Goal: Transaction & Acquisition: Book appointment/travel/reservation

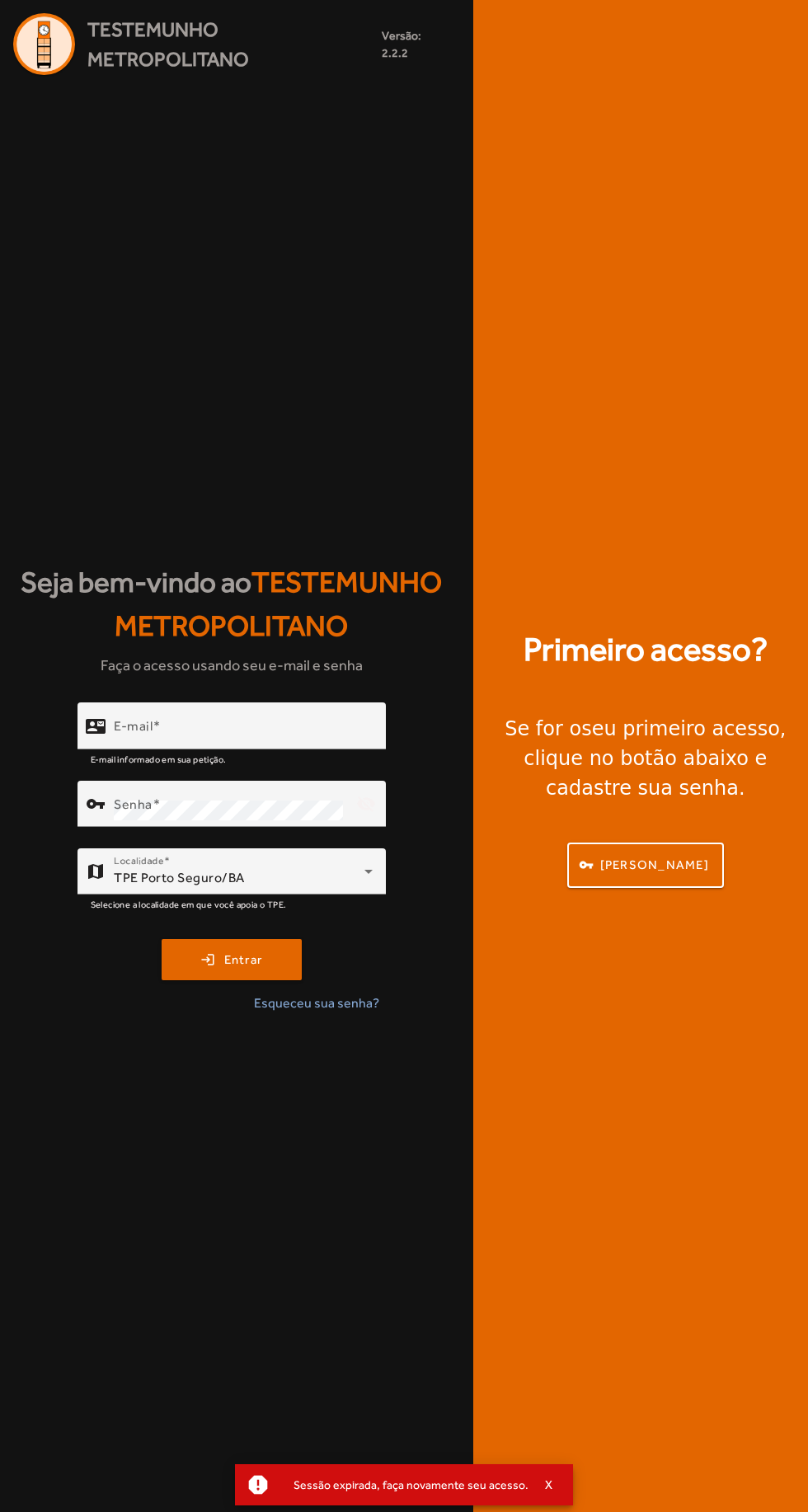
click at [337, 743] on input "E-mail" at bounding box center [243, 733] width 259 height 20
type input "**********"
click at [162, 940] on button "login Entrar" at bounding box center [232, 960] width 140 height 41
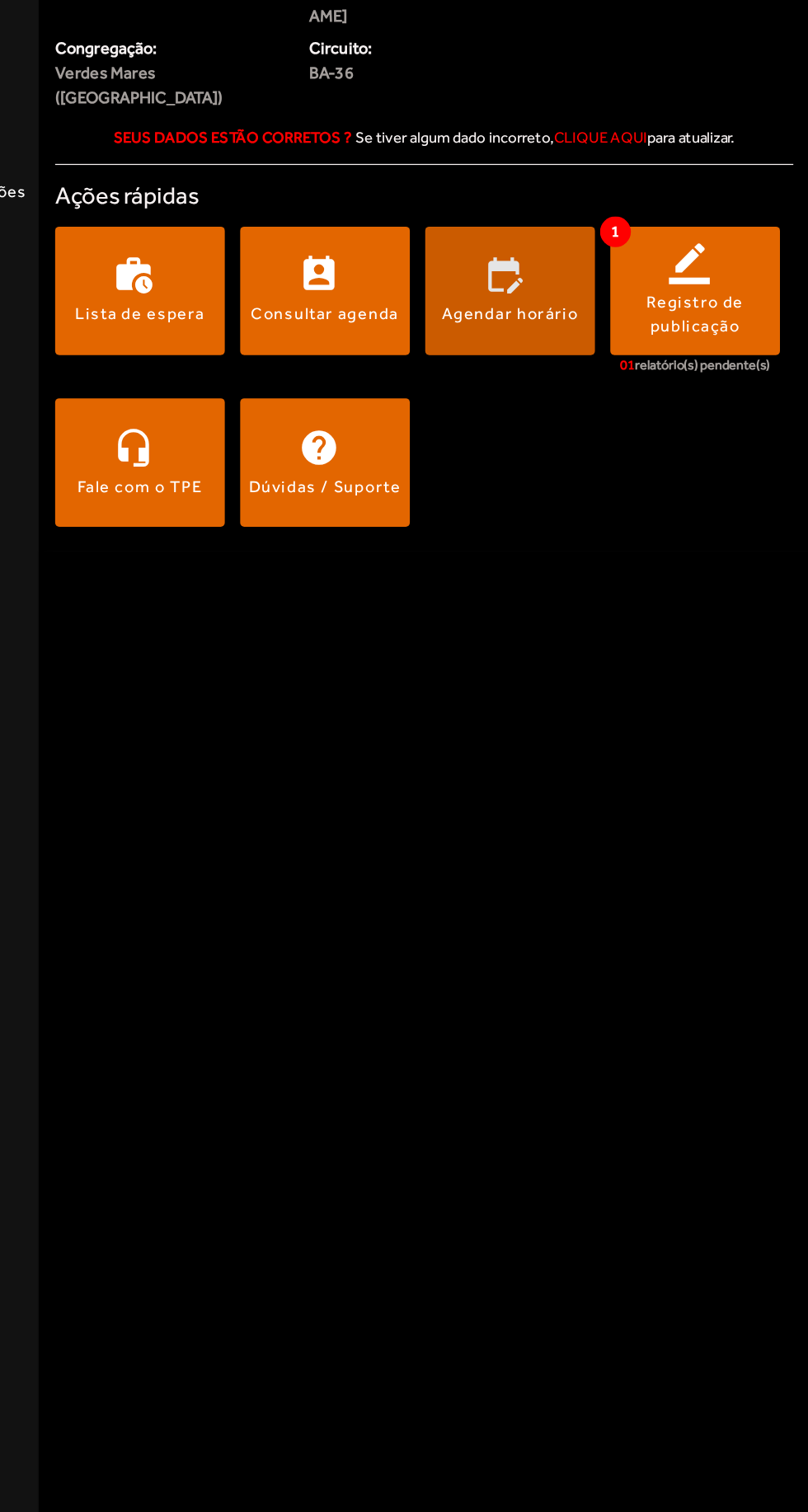
click at [584, 371] on span at bounding box center [568, 390] width 136 height 39
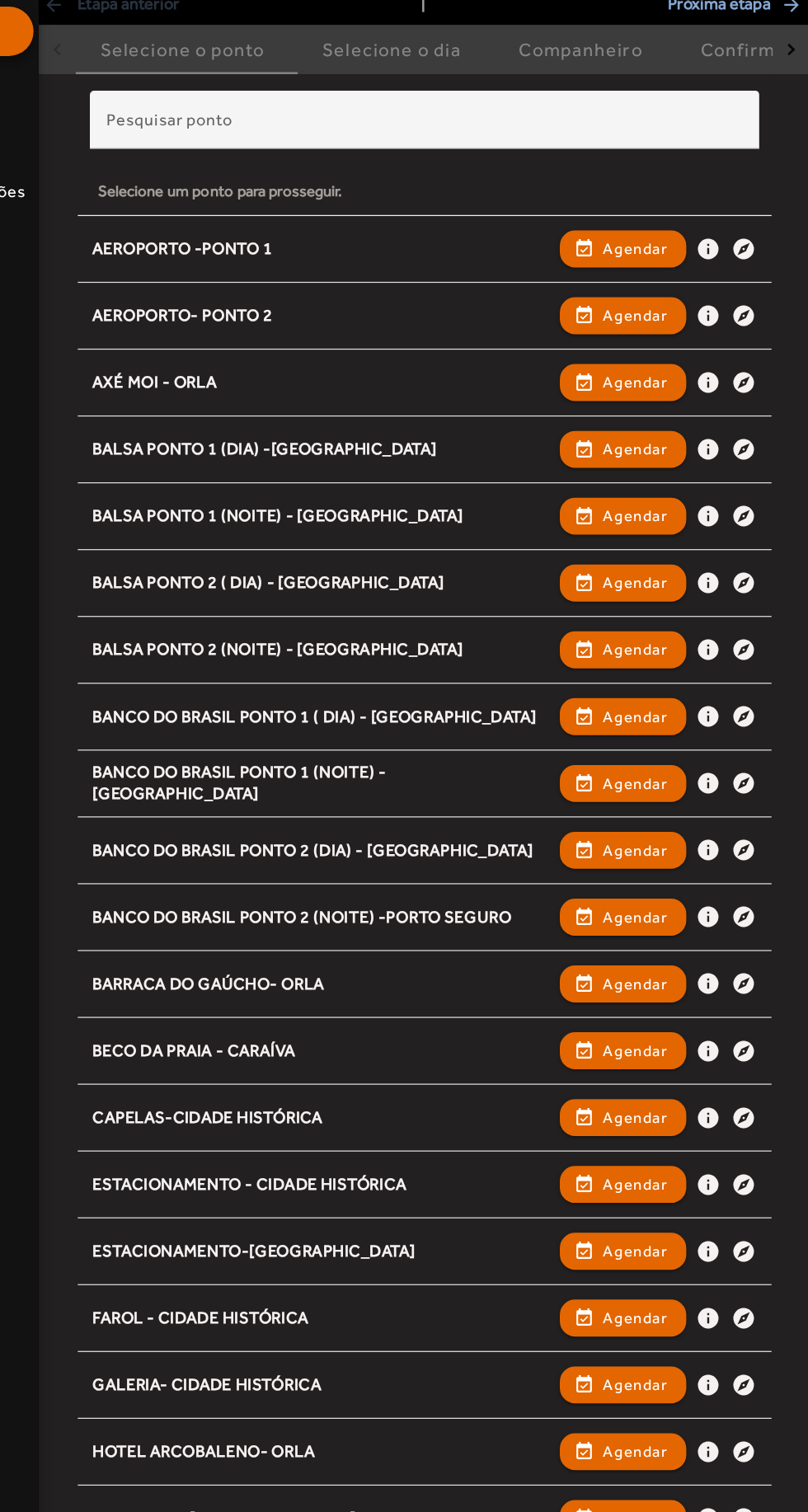
click at [510, 265] on input "Pesquisar ponto" at bounding box center [499, 260] width 511 height 20
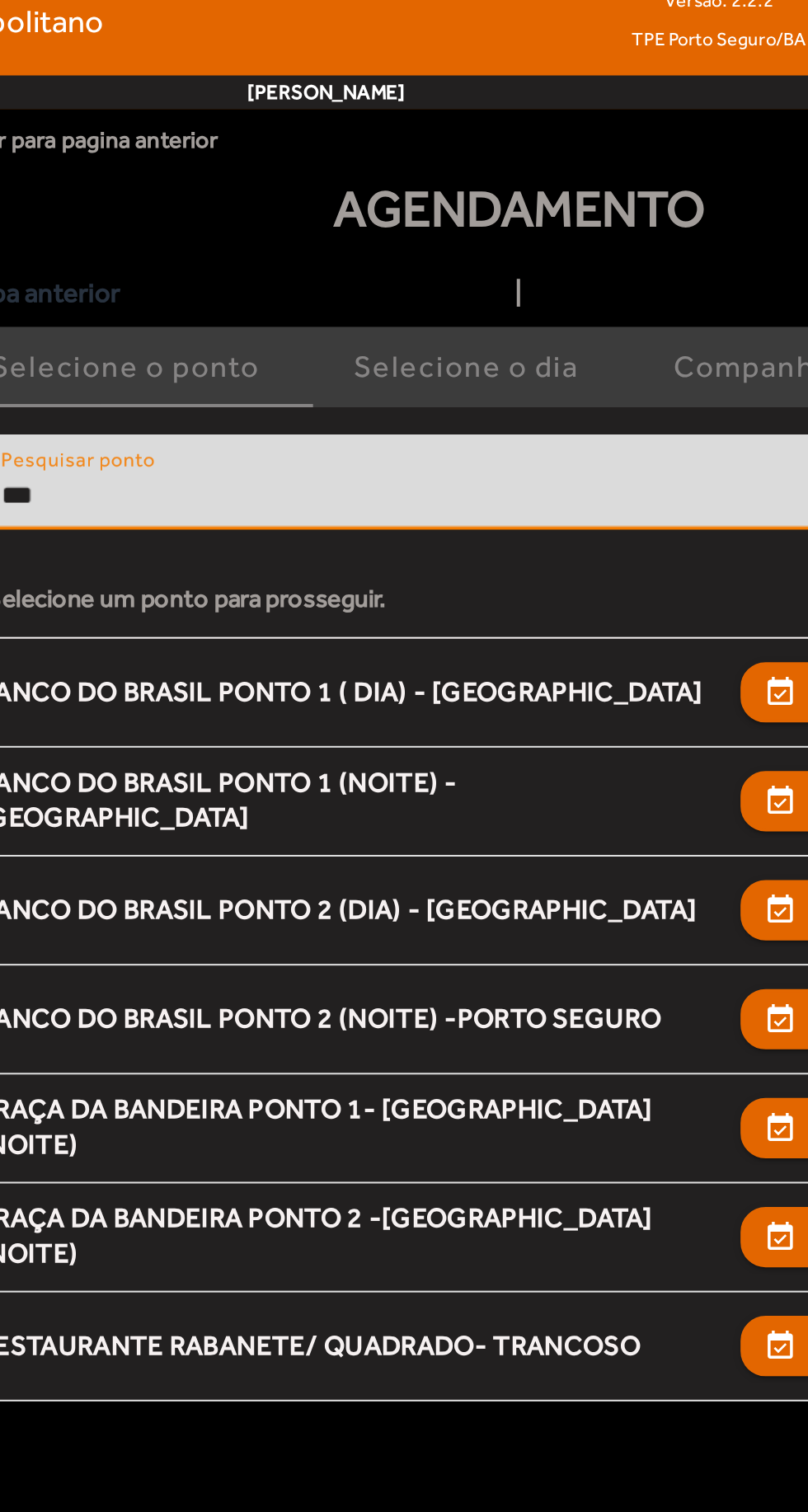
type input "***"
click at [620, 354] on span "button" at bounding box center [658, 357] width 98 height 39
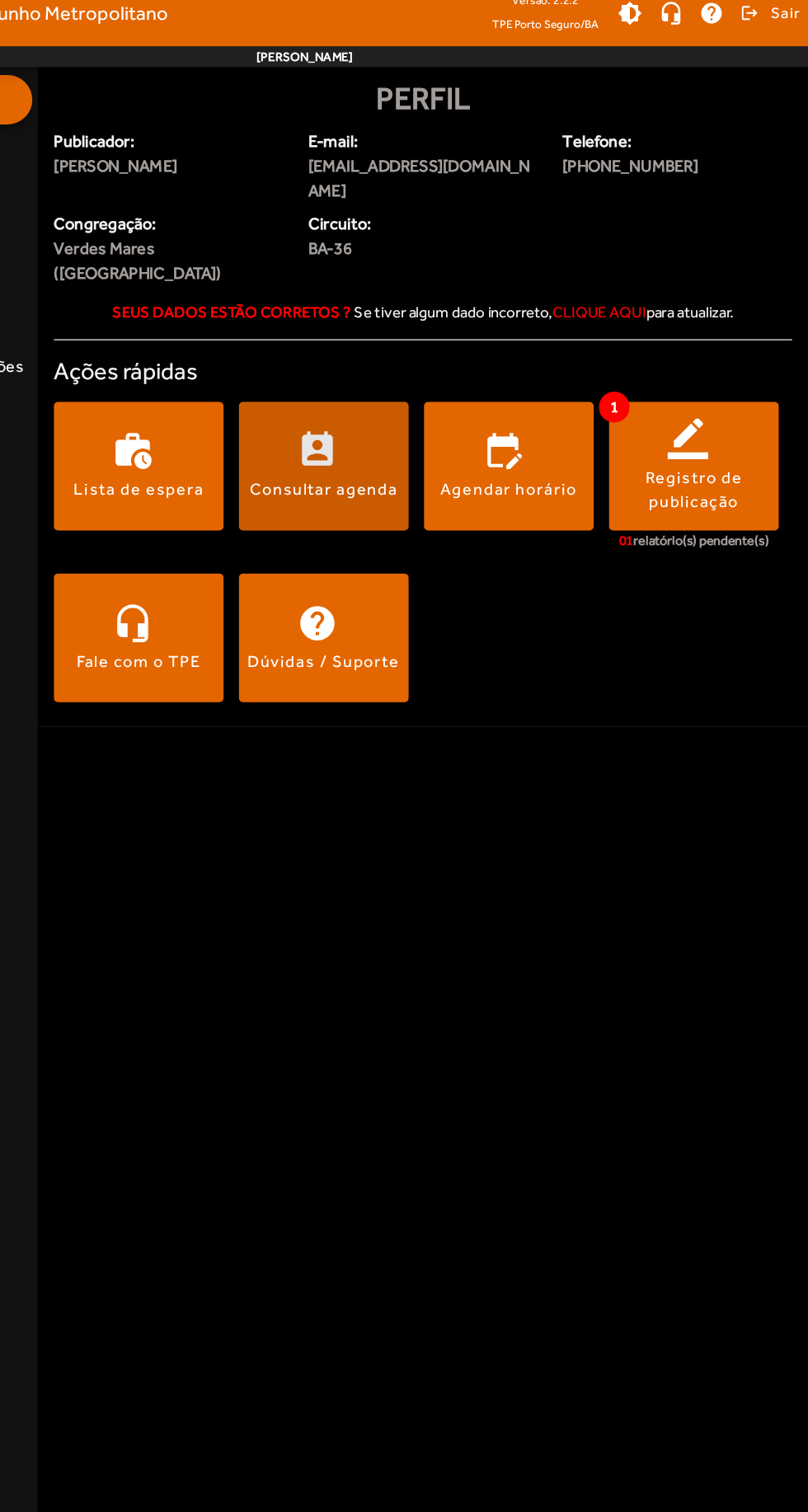
click at [446, 415] on span at bounding box center [419, 390] width 136 height 103
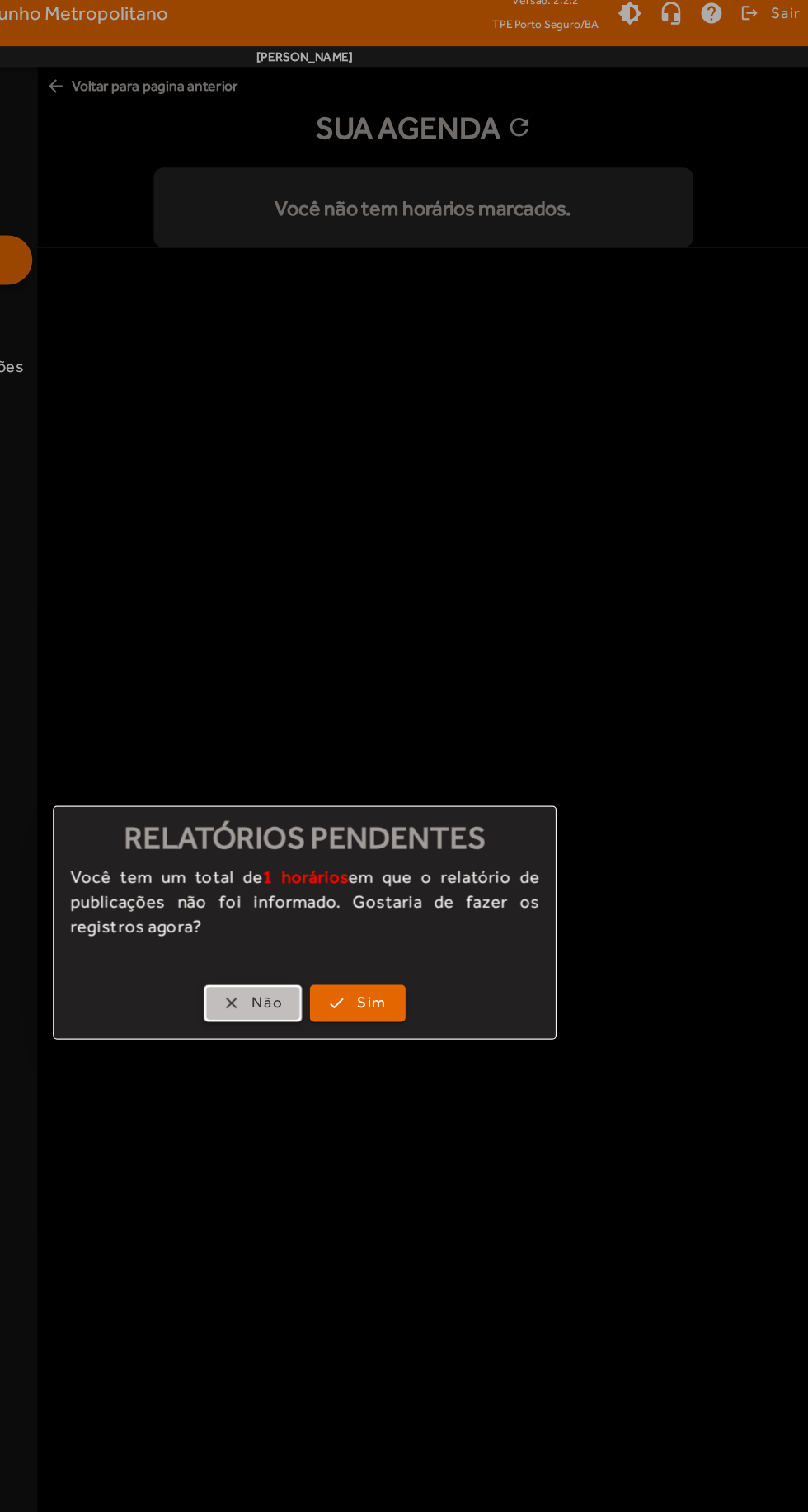
click at [365, 826] on span "Não" at bounding box center [373, 820] width 25 height 19
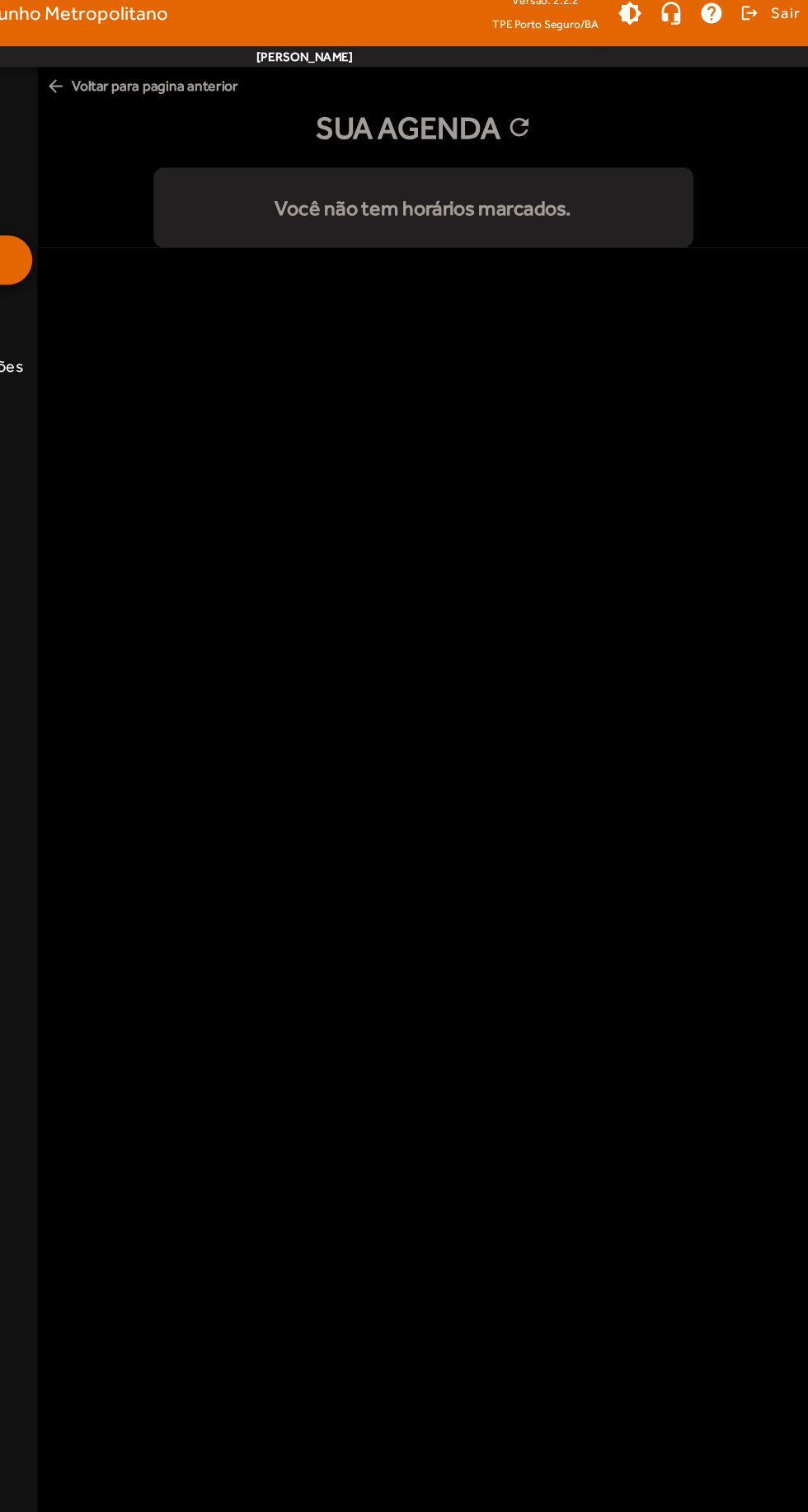
click at [620, 213] on mat-list "Você não tem horários marcados." at bounding box center [499, 183] width 433 height 65
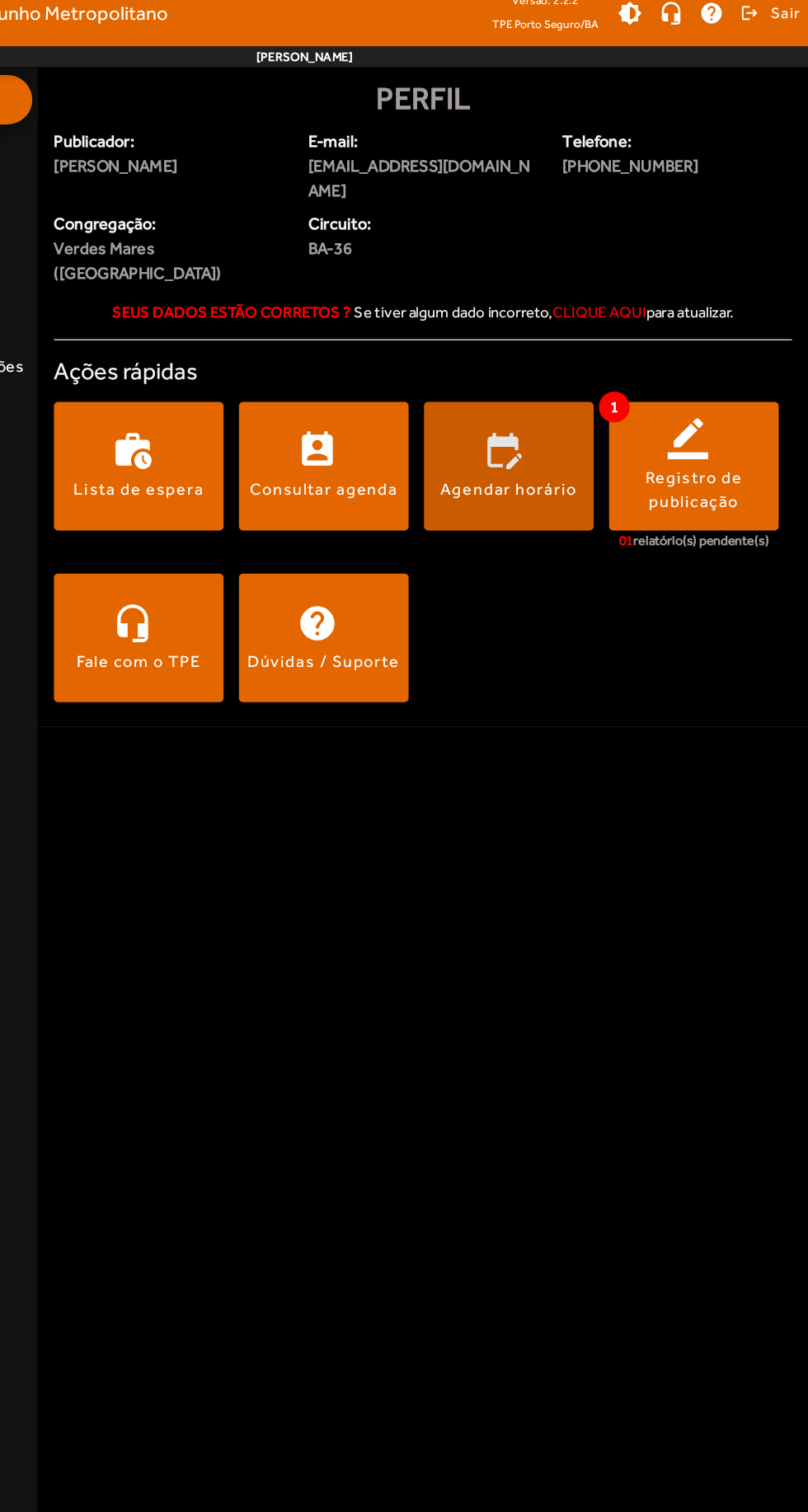
click at [578, 371] on span at bounding box center [568, 390] width 136 height 39
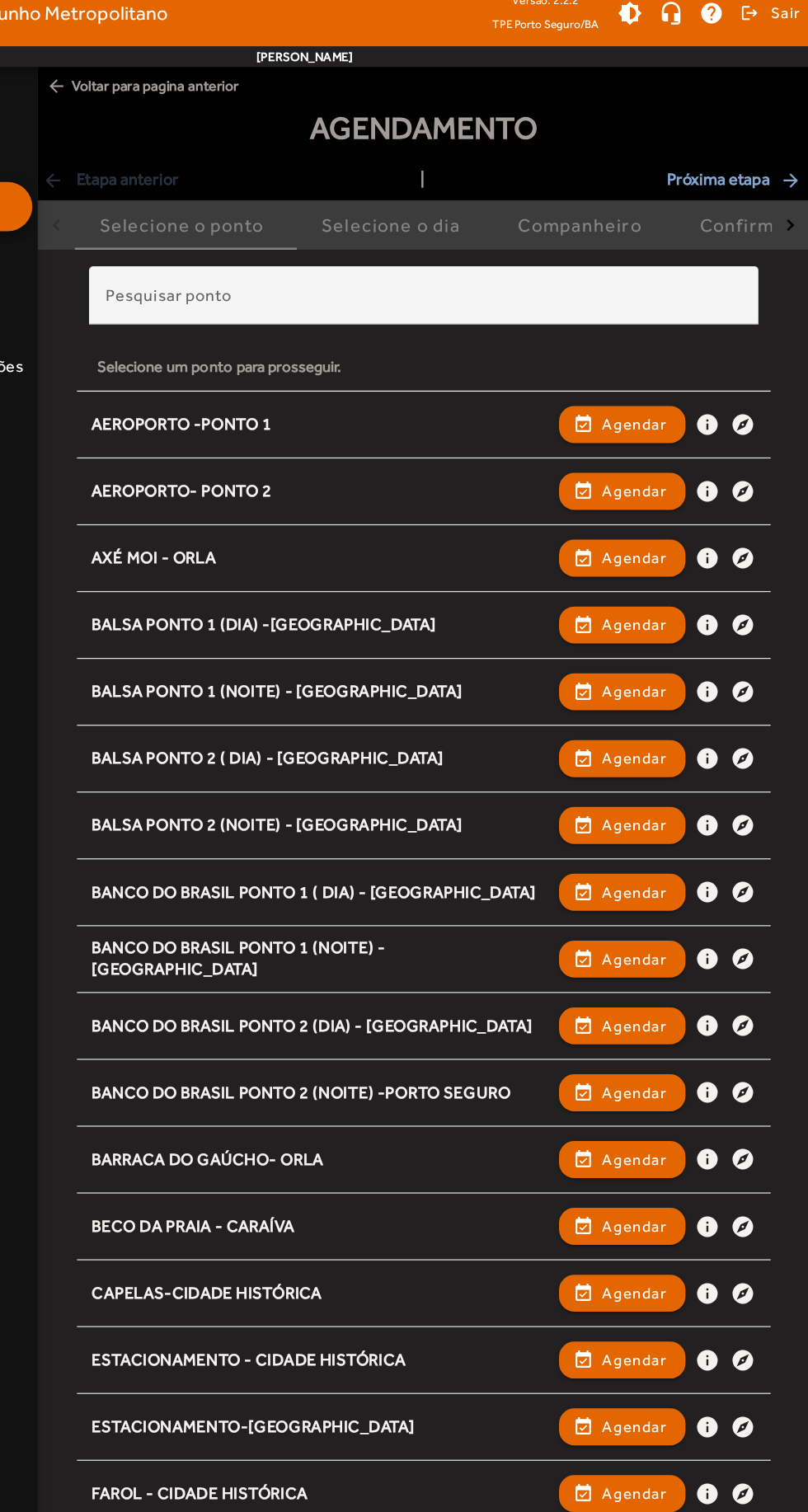
click at [644, 258] on input "Pesquisar ponto" at bounding box center [499, 260] width 511 height 20
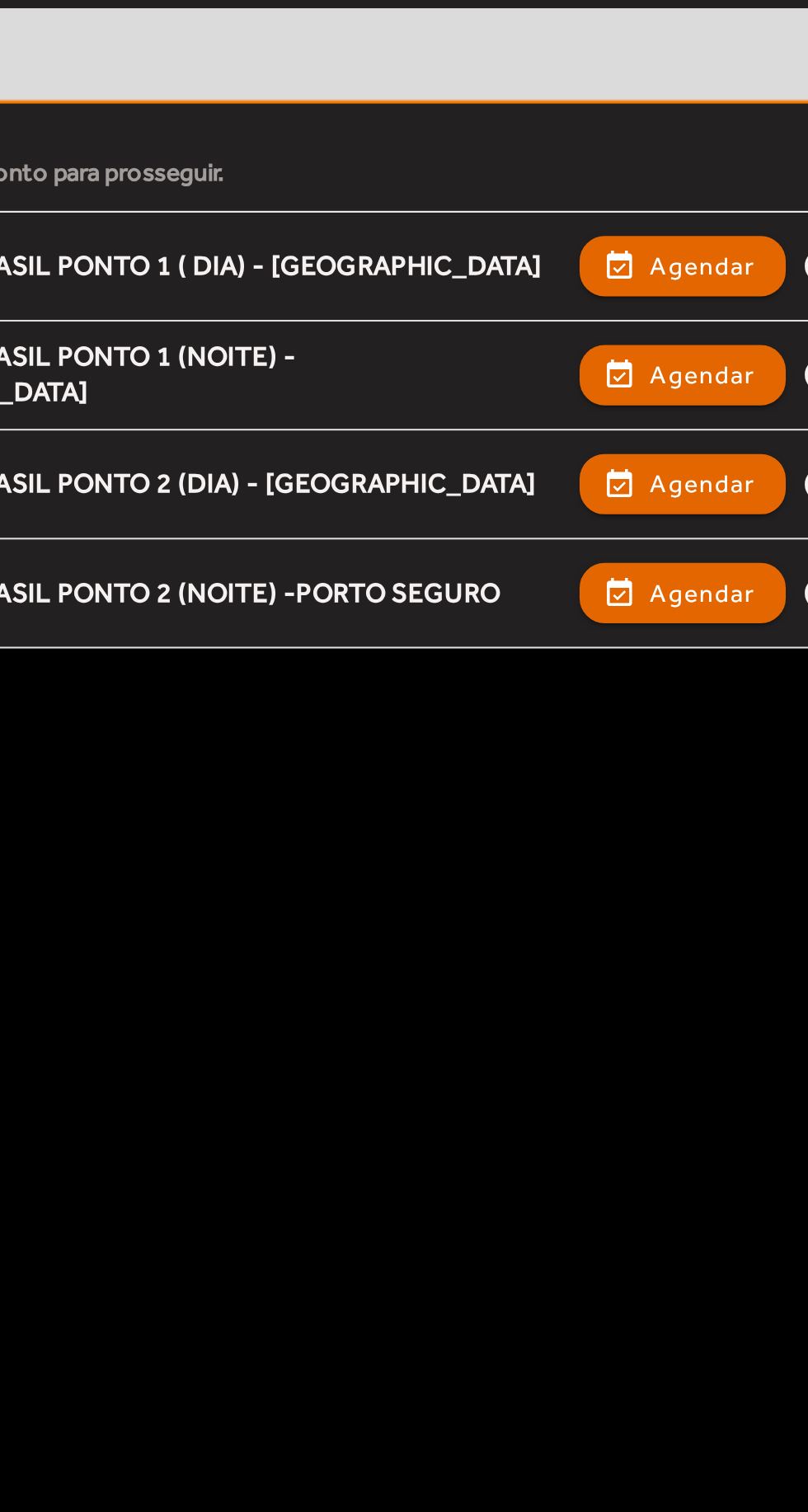
type input "**"
click at [696, 424] on button "event_available Agendar" at bounding box center [658, 410] width 101 height 30
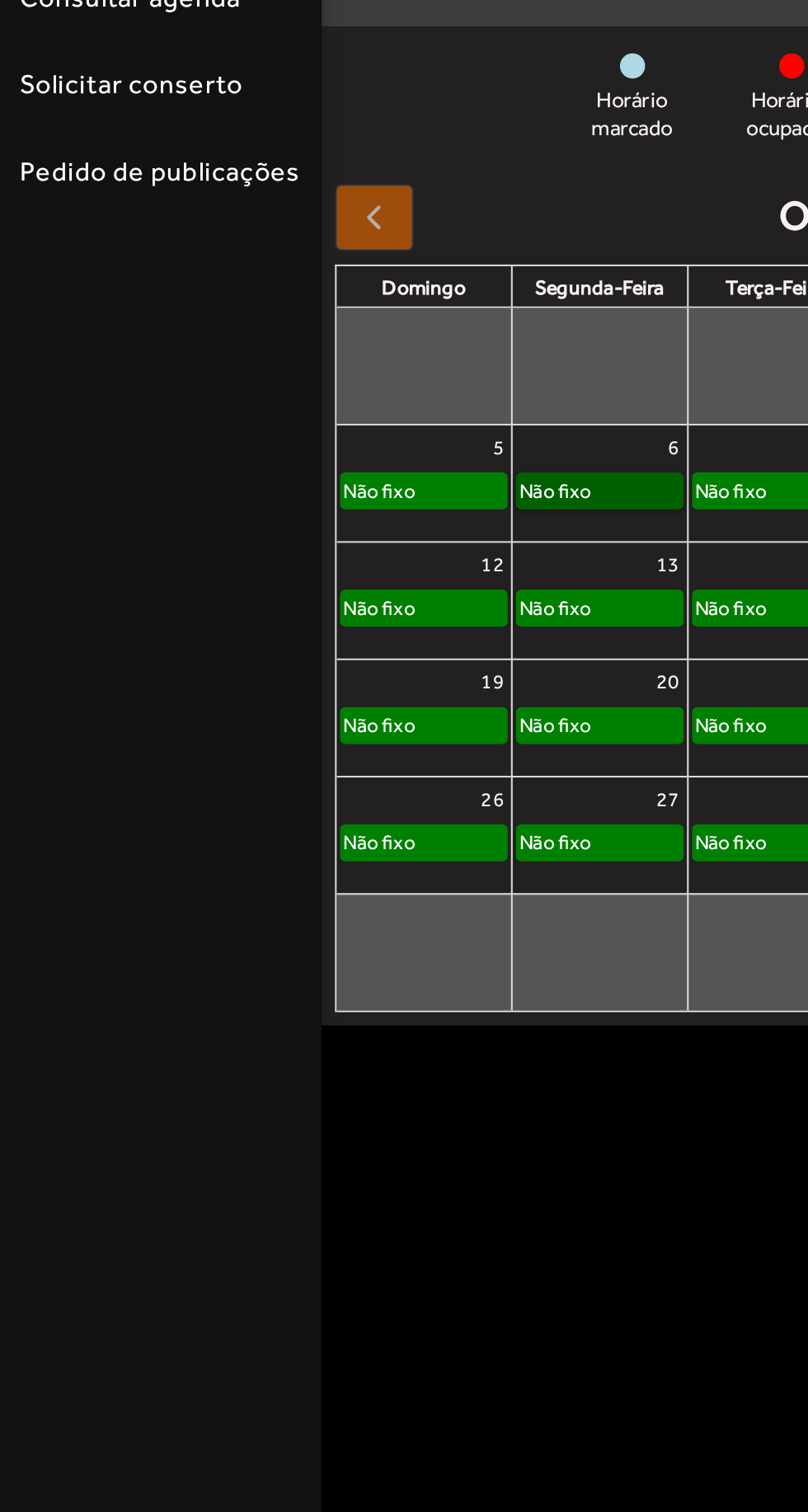
click at [321, 464] on link "Não fixo" at bounding box center [327, 468] width 83 height 18
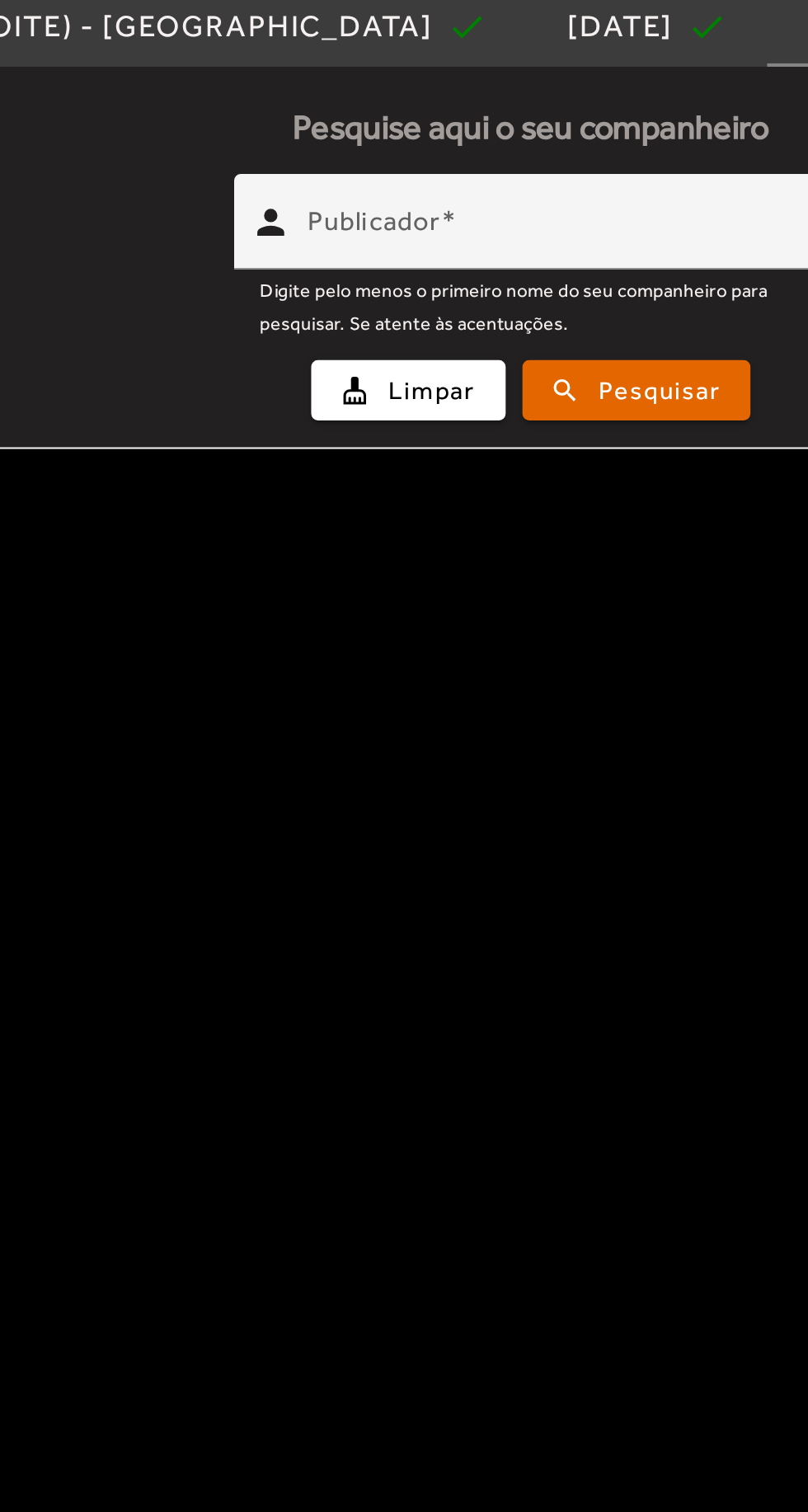
click at [528, 351] on input "Publicador" at bounding box center [511, 342] width 243 height 20
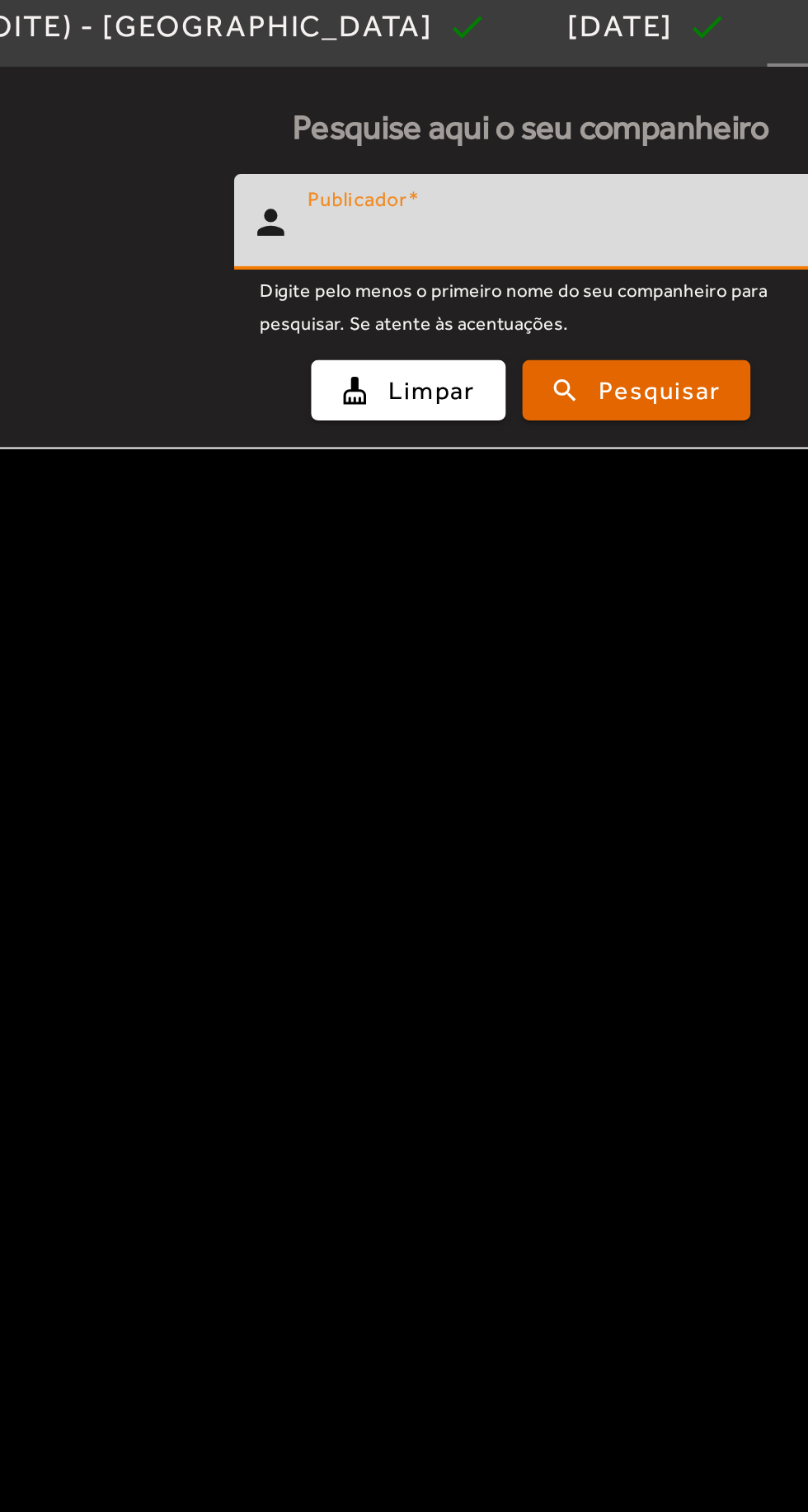
type input "****"
click at [603, 431] on button "search Pesquisar" at bounding box center [550, 417] width 112 height 30
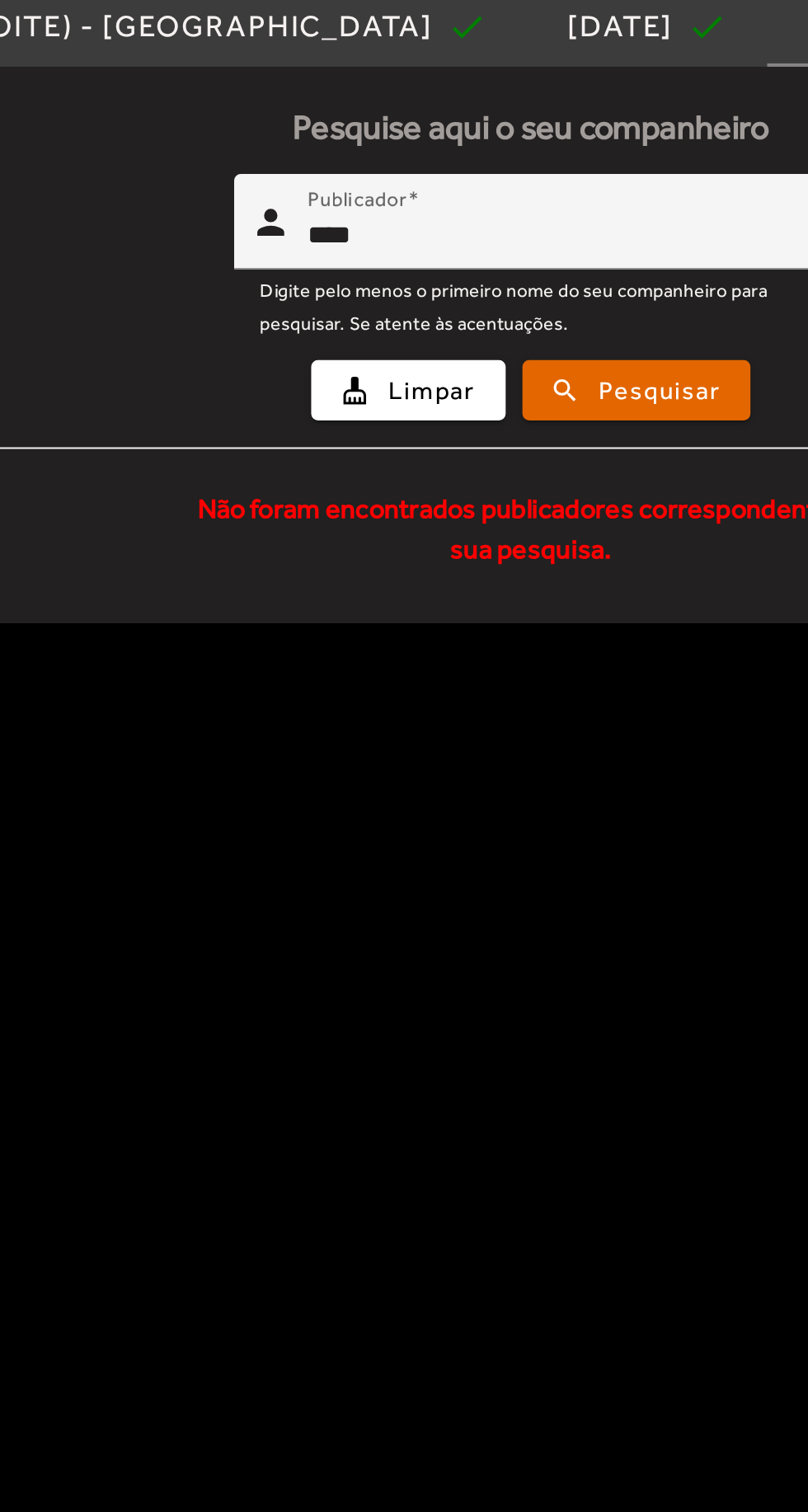
click at [536, 350] on input "****" at bounding box center [511, 342] width 243 height 20
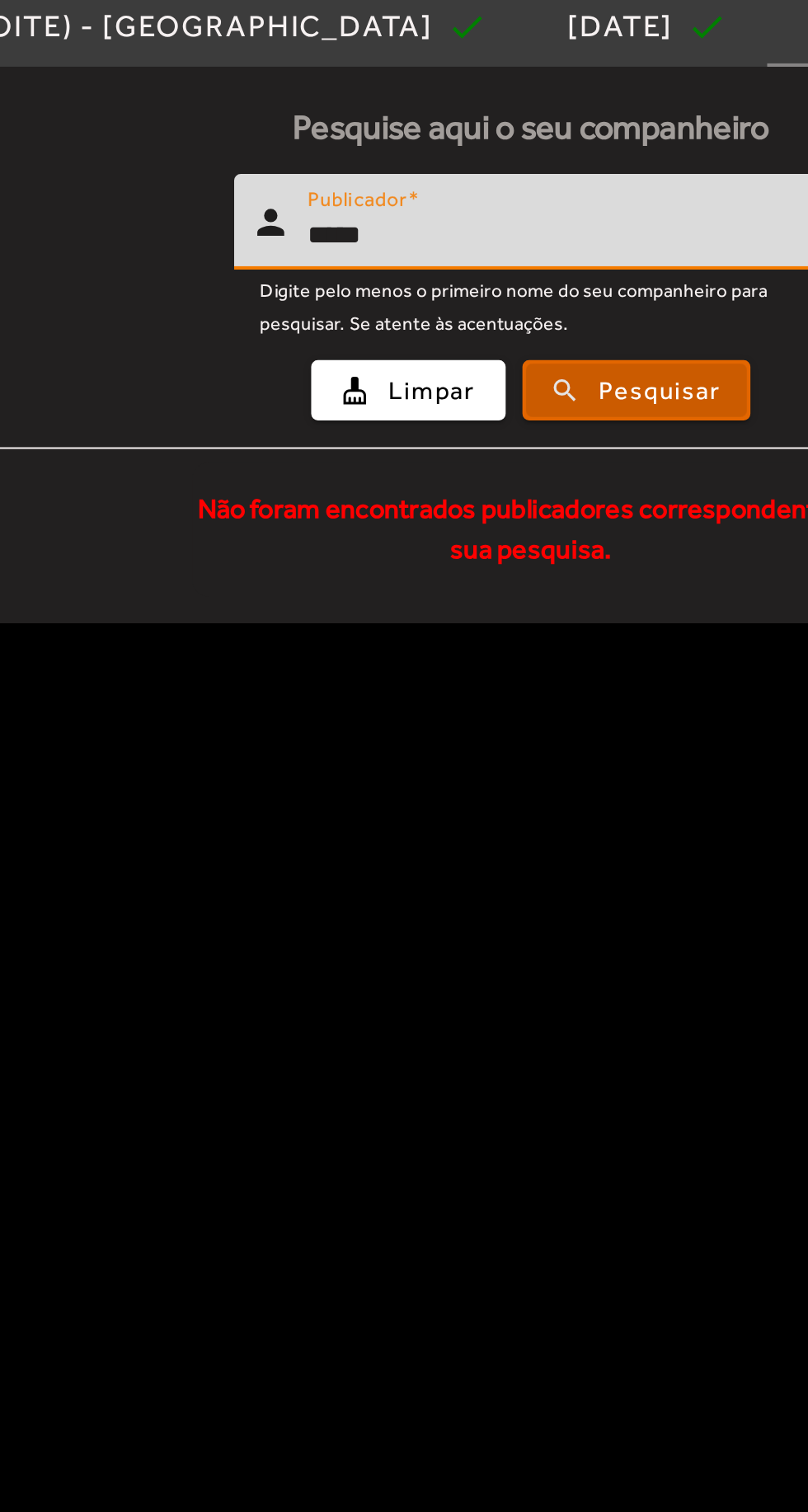
type input "****"
click at [593, 424] on span "Pesquisar" at bounding box center [563, 418] width 59 height 19
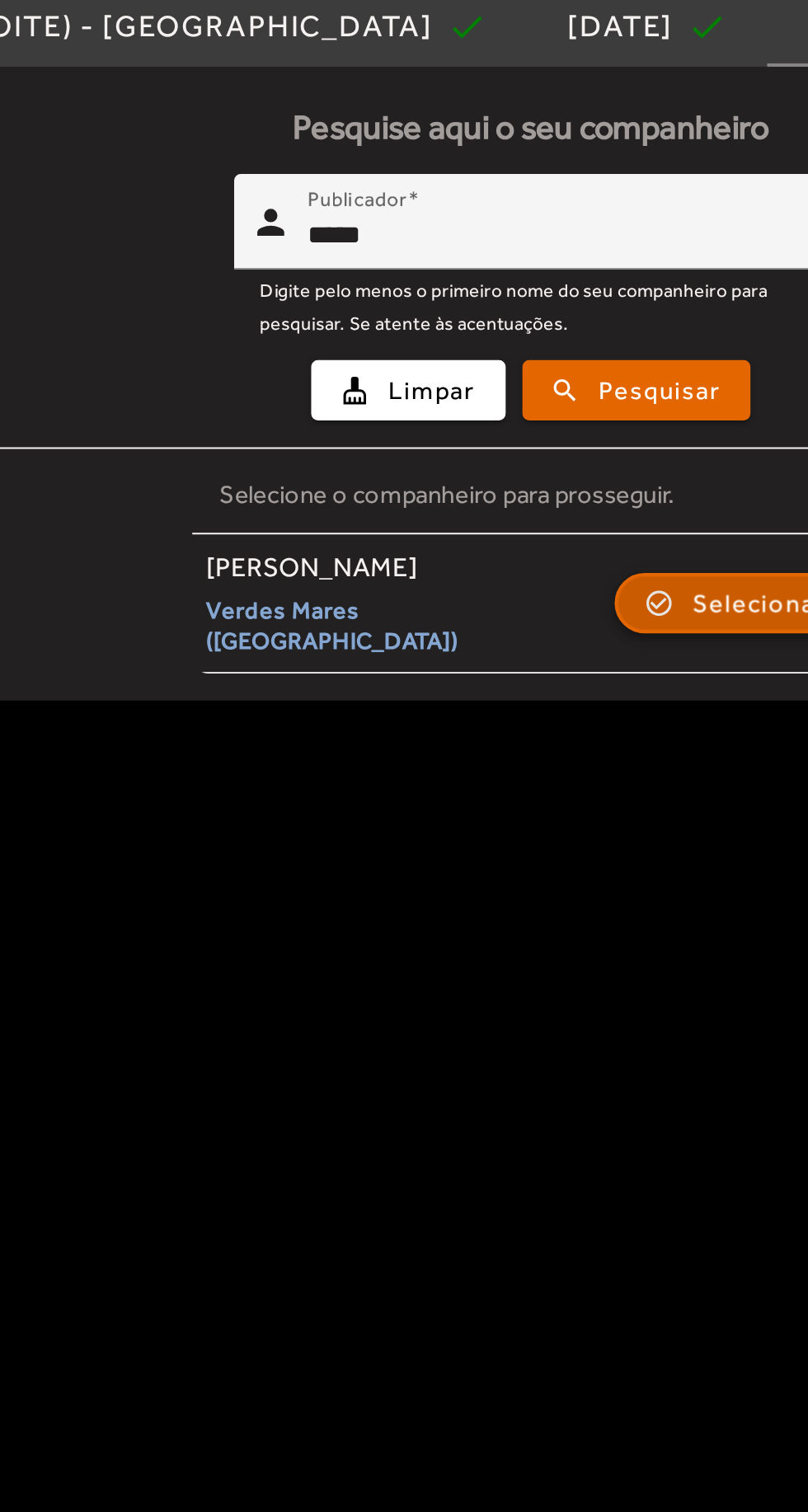
click at [612, 520] on span "Selecionar" at bounding box center [611, 523] width 66 height 20
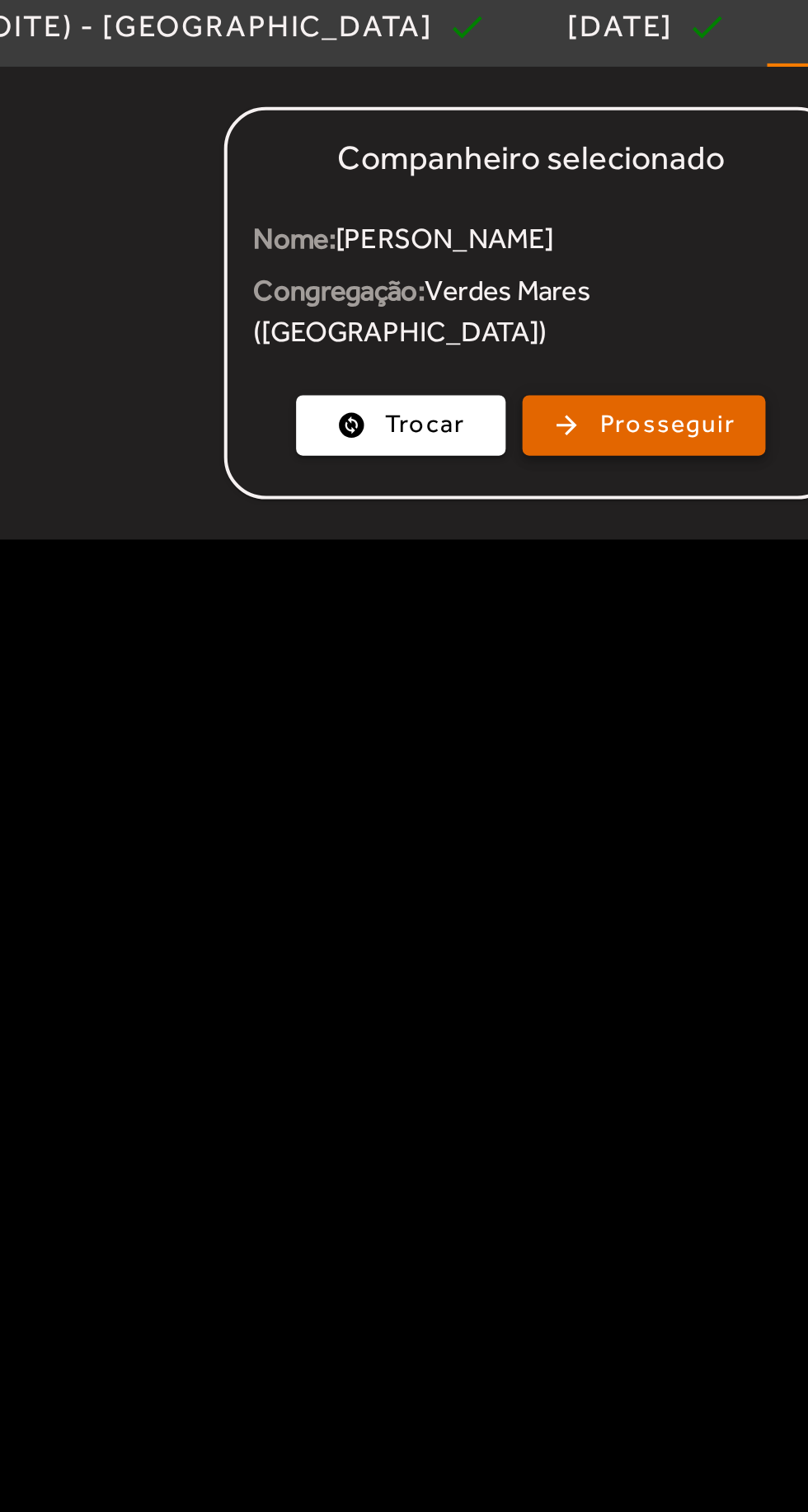
click at [600, 421] on span "button" at bounding box center [555, 435] width 117 height 39
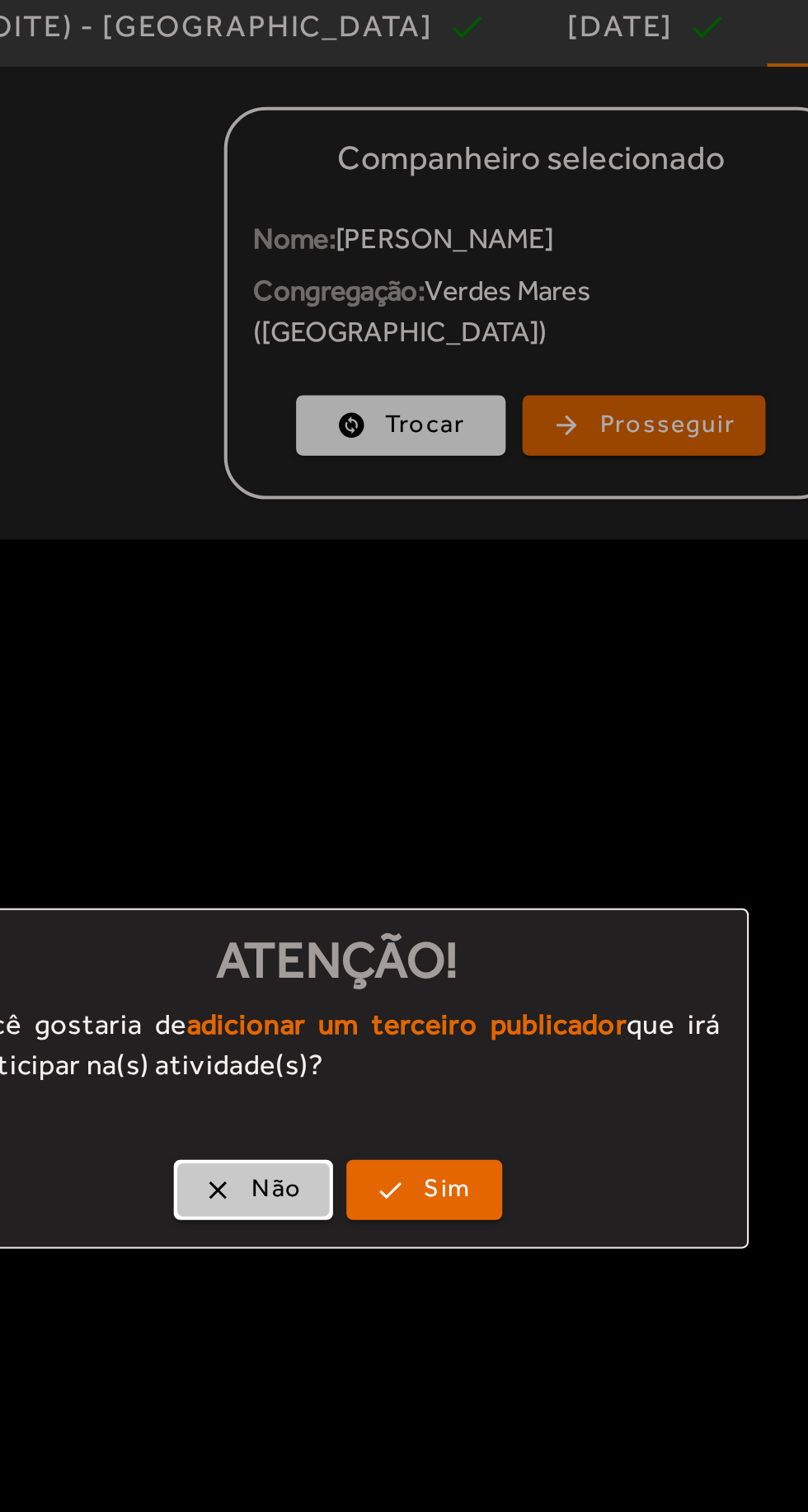
click at [391, 810] on span "button" at bounding box center [363, 811] width 75 height 39
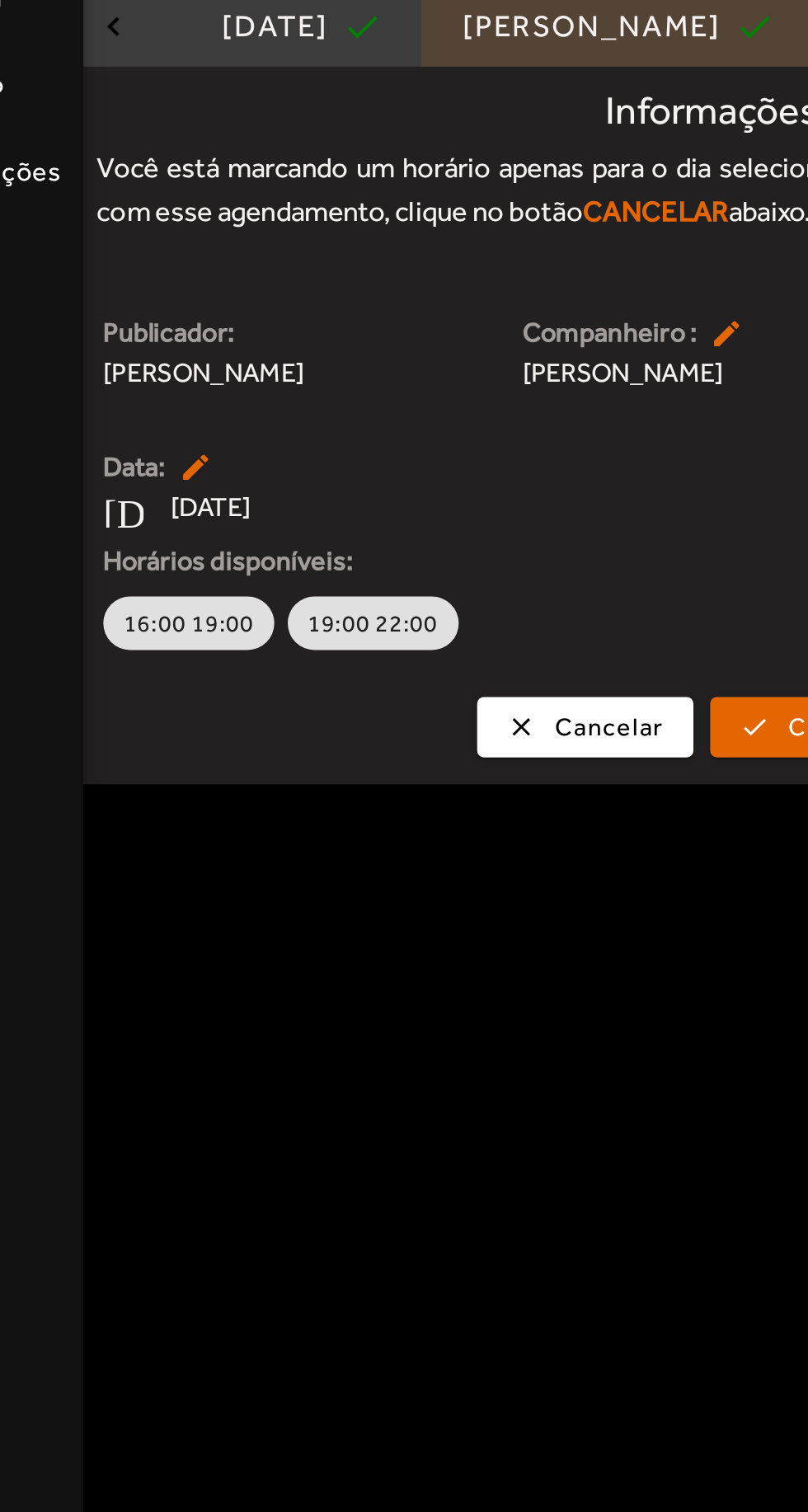
click at [413, 234] on div "[PERSON_NAME]" at bounding box center [443, 239] width 134 height 16
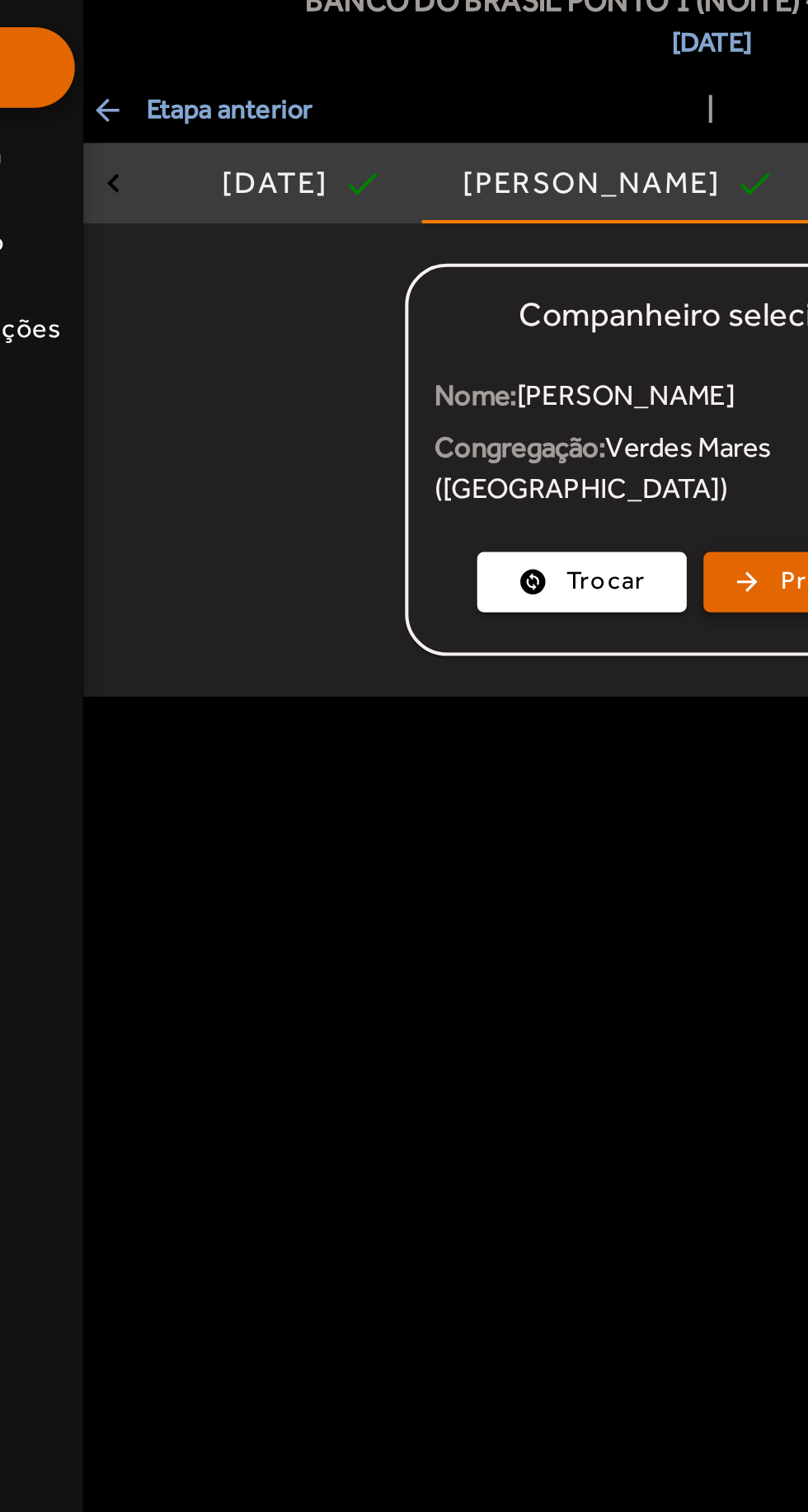
click at [529, 415] on span "button" at bounding box center [555, 435] width 117 height 39
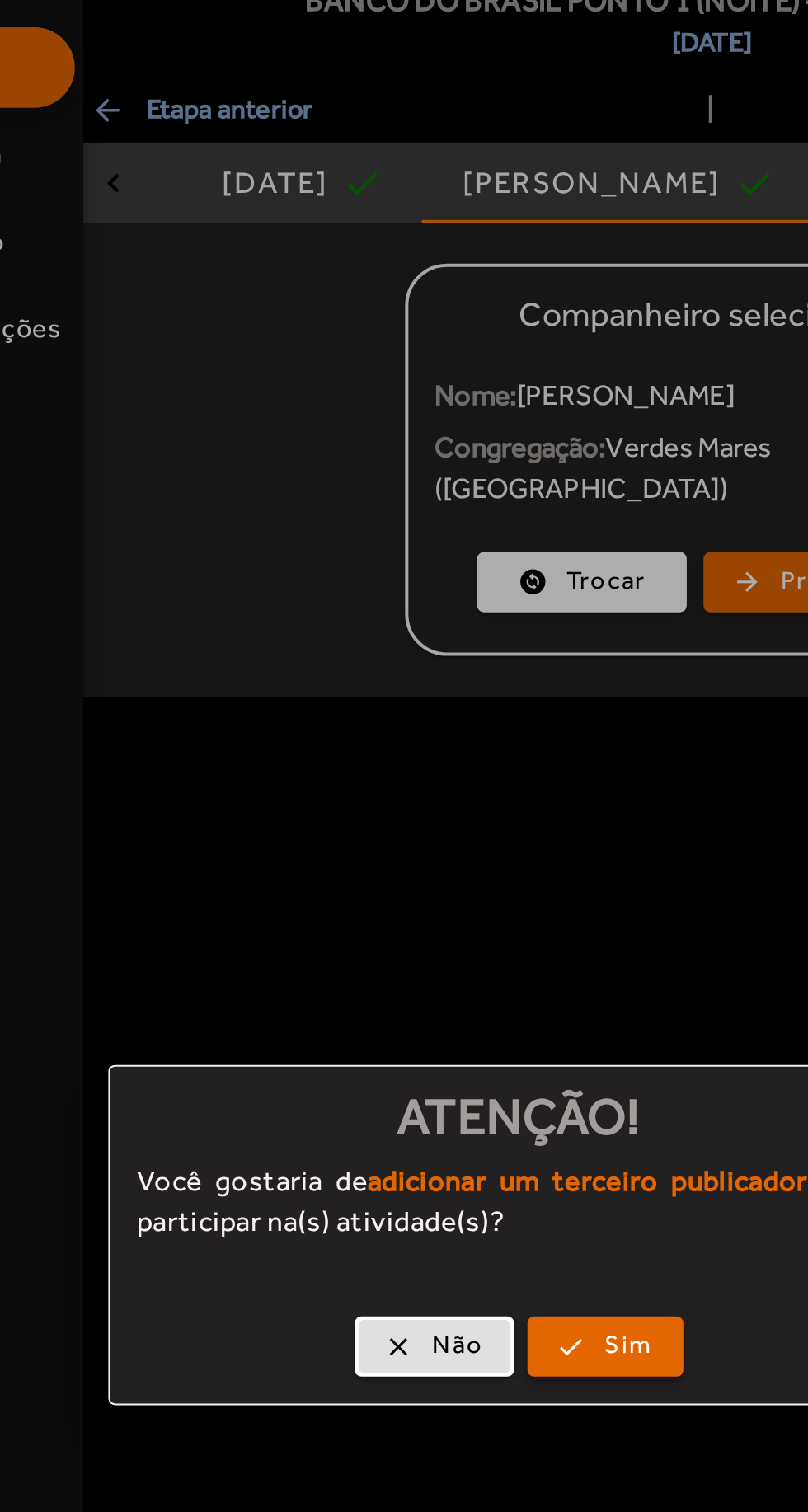
click at [476, 818] on span "button" at bounding box center [447, 811] width 74 height 39
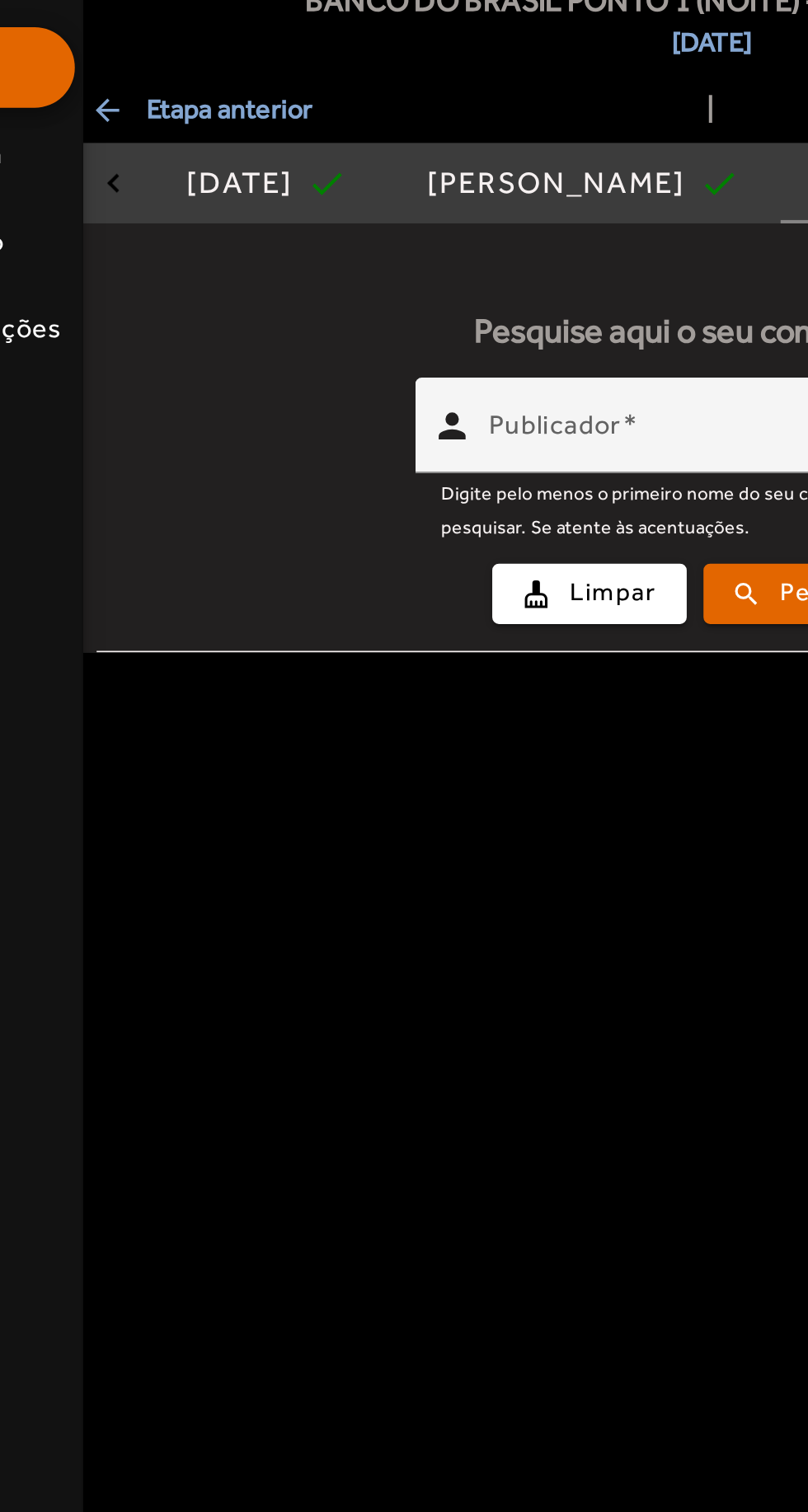
click at [512, 355] on input "Publicador" at bounding box center [511, 365] width 243 height 20
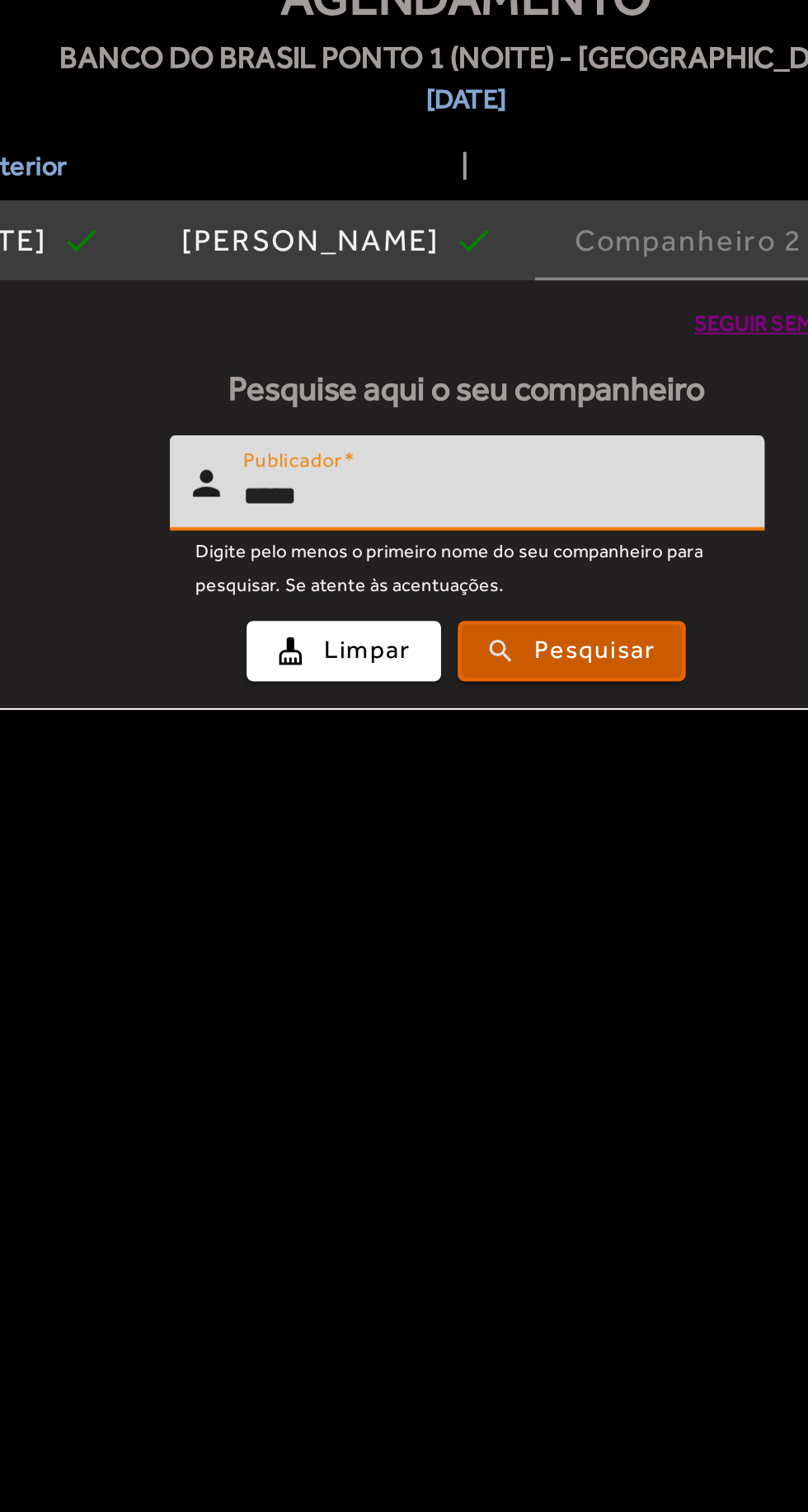
type input "*****"
click at [593, 434] on span "Pesquisar" at bounding box center [563, 441] width 59 height 19
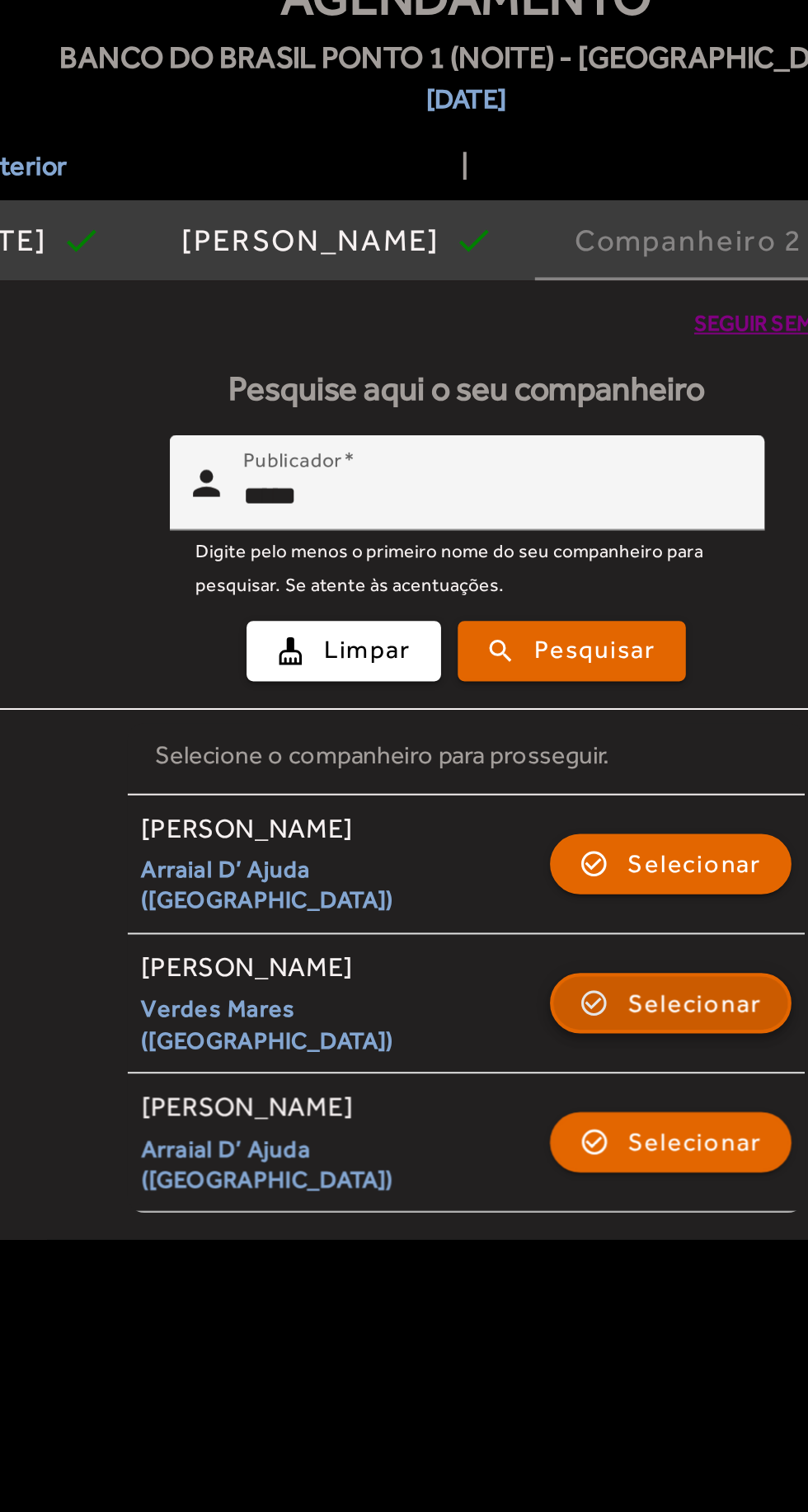
click at [632, 605] on span "Selecionar" at bounding box center [611, 615] width 66 height 20
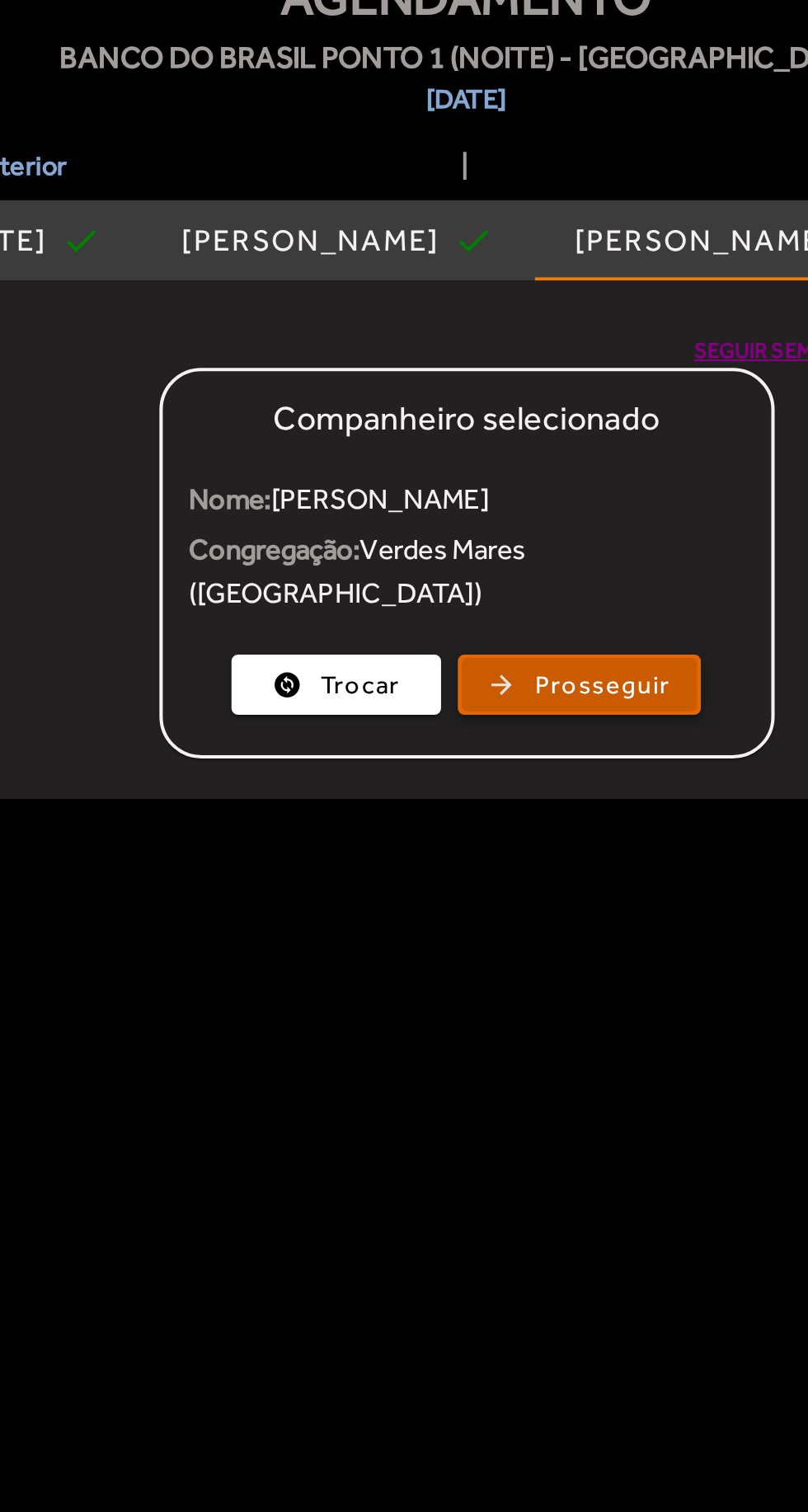
click at [586, 449] on span "Prosseguir" at bounding box center [566, 458] width 66 height 19
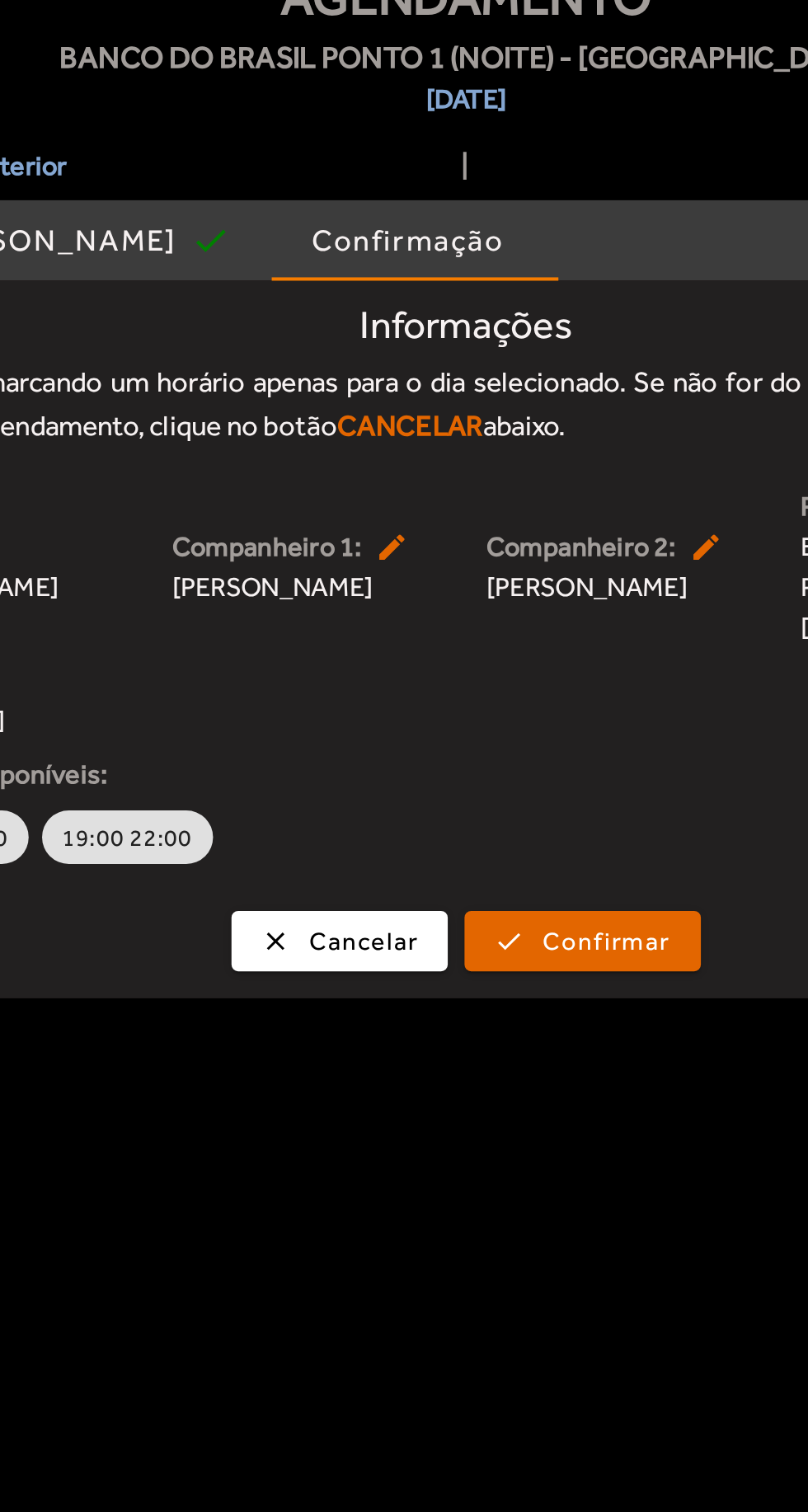
click at [329, 529] on span "19:00 22:00" at bounding box center [332, 532] width 65 height 16
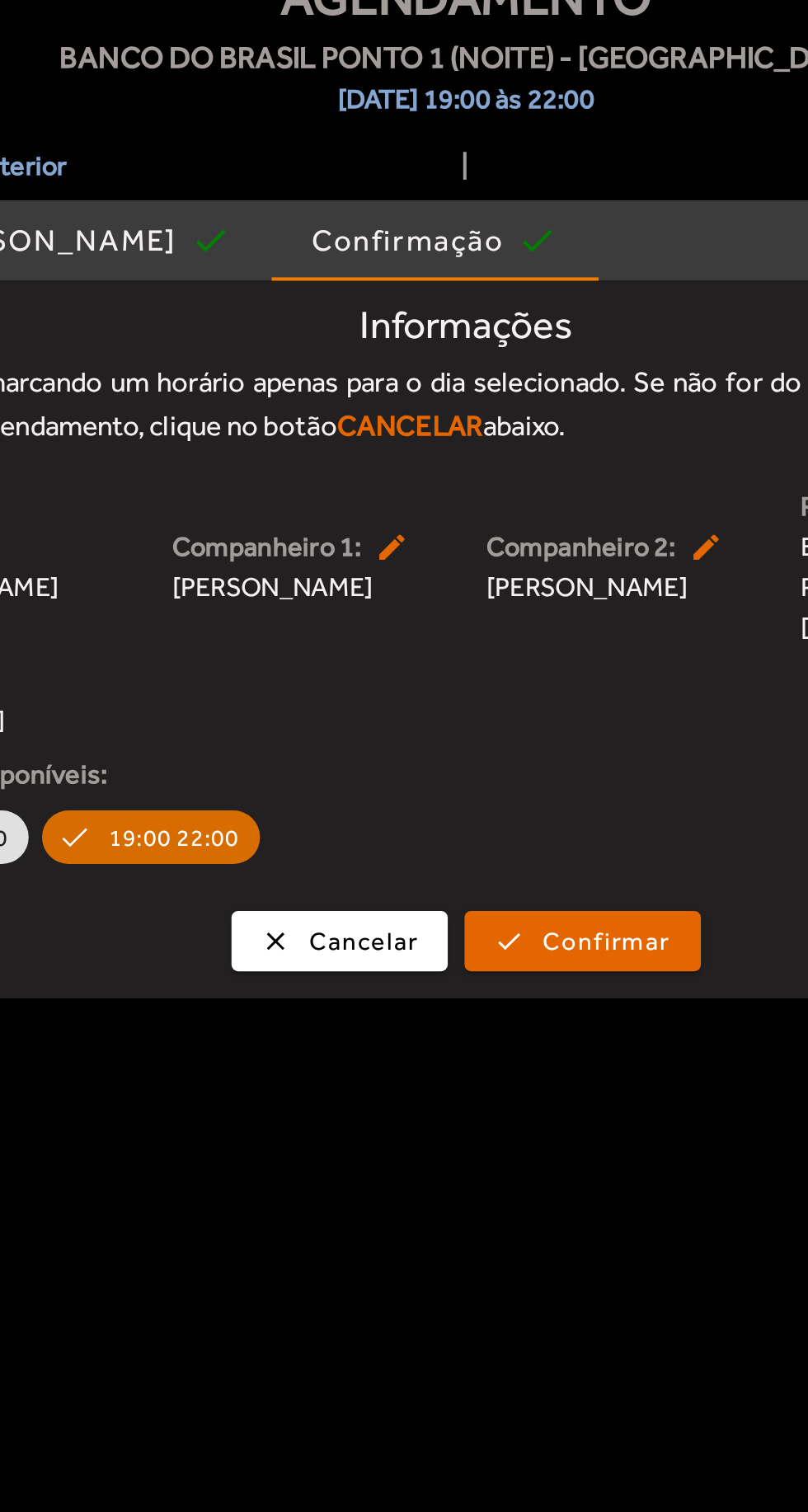
click at [582, 599] on div "Informações Você está marcando um horário apenas para o dia selecionado. Se não…" at bounding box center [498, 435] width 619 height 353
click at [588, 577] on span "Confirmar" at bounding box center [567, 583] width 63 height 19
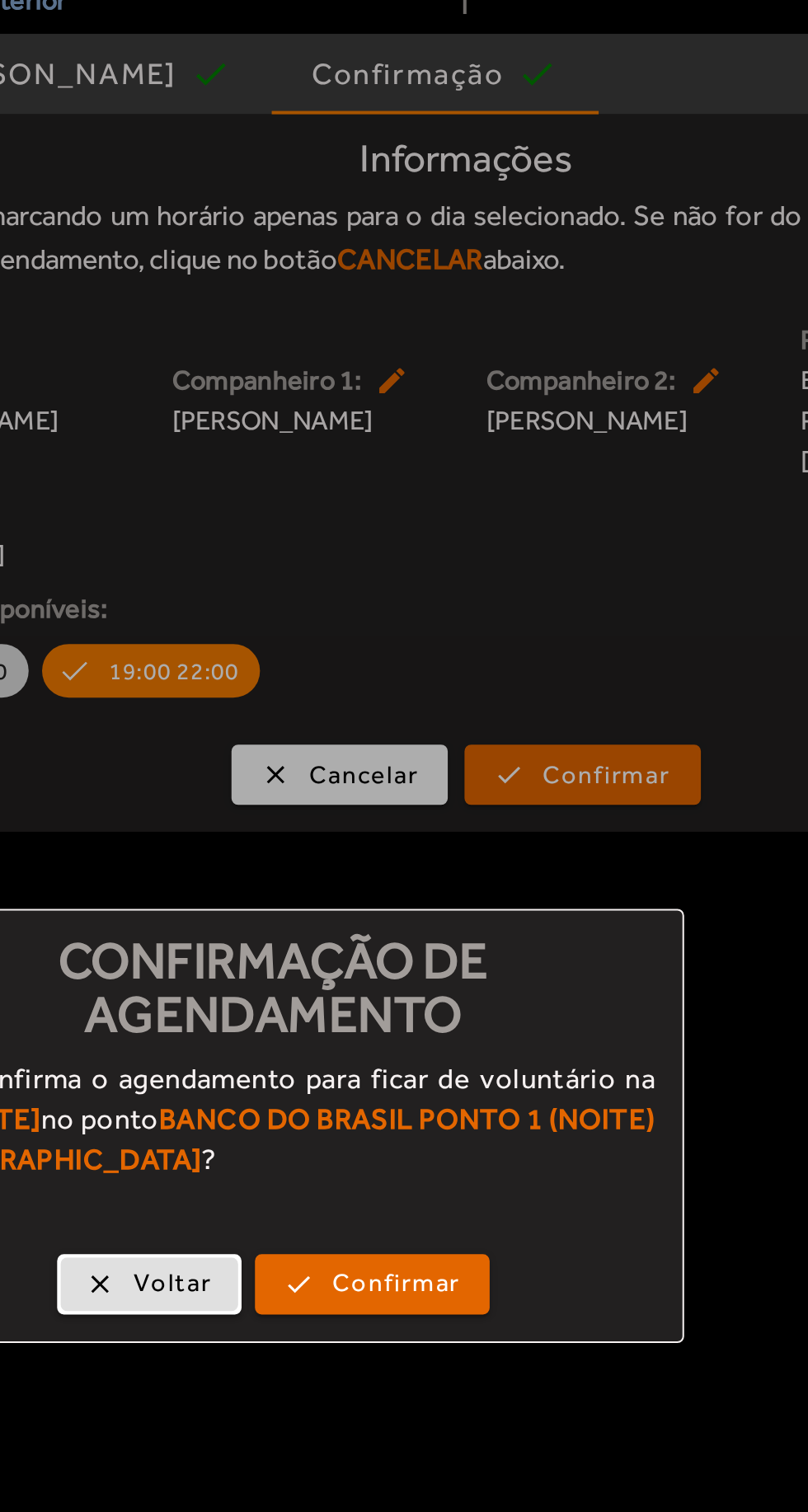
click at [488, 799] on div "Você confirma o agendamento para ficar de voluntário na data [DATE] no ponto BA…" at bounding box center [404, 761] width 402 height 76
click at [485, 862] on div "clear Voltar check Confirmar" at bounding box center [404, 837] width 402 height 50
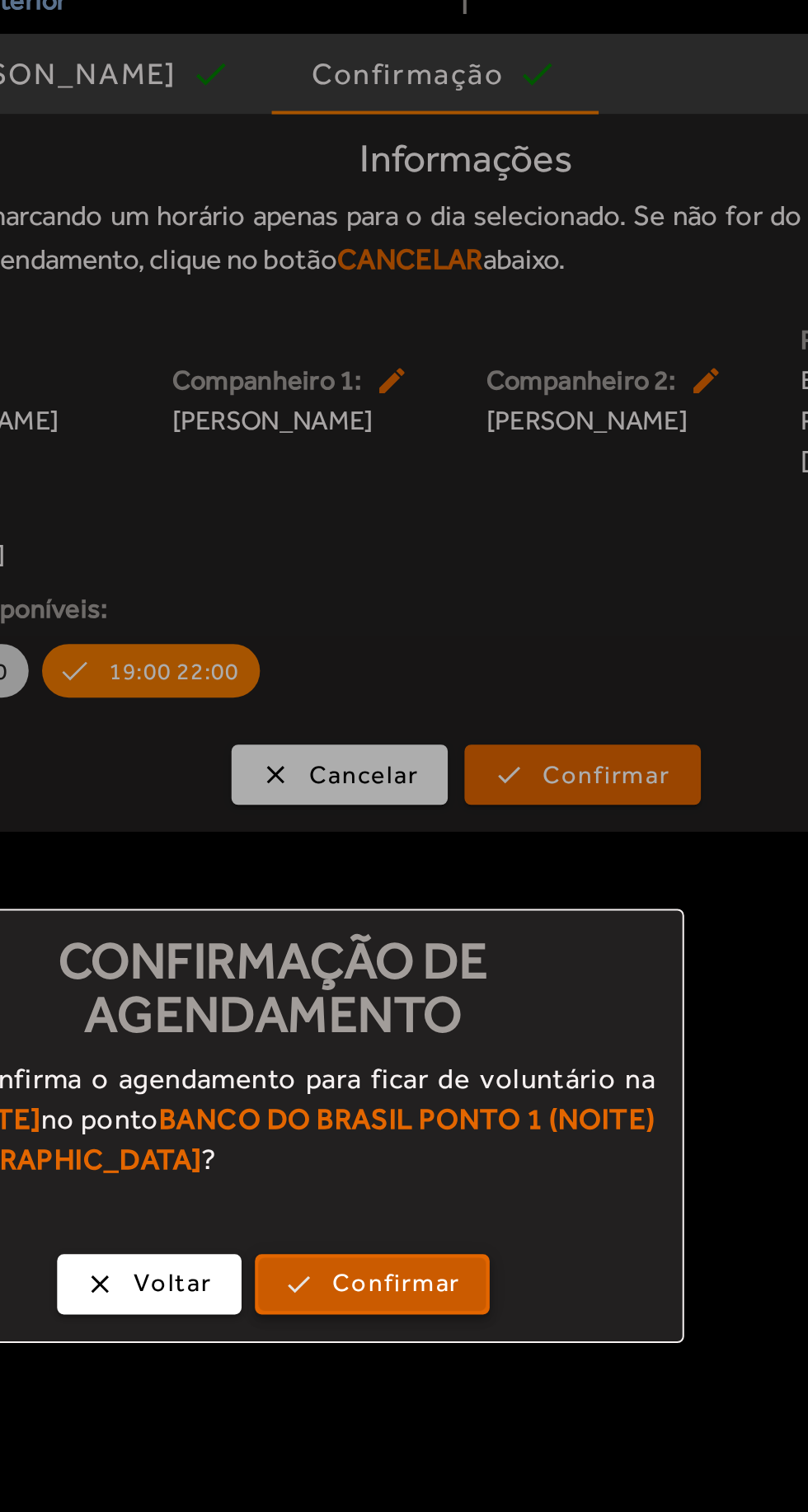
click at [491, 843] on span "Confirmar" at bounding box center [464, 834] width 63 height 19
